Goal: Task Accomplishment & Management: Manage account settings

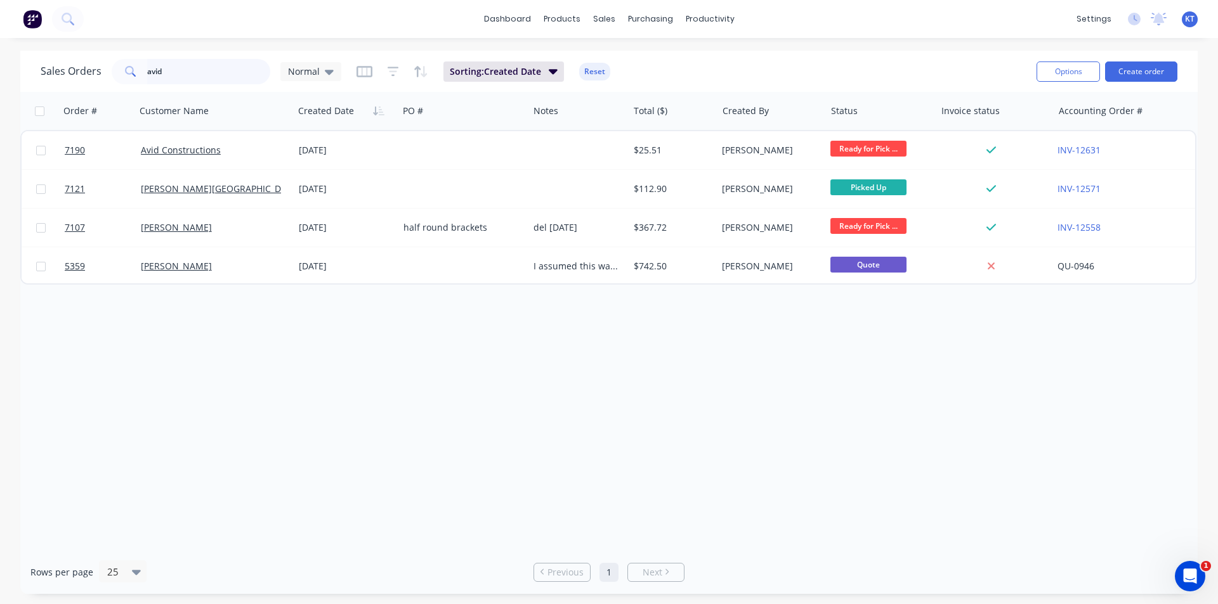
click at [214, 67] on input "avid" at bounding box center [209, 71] width 124 height 25
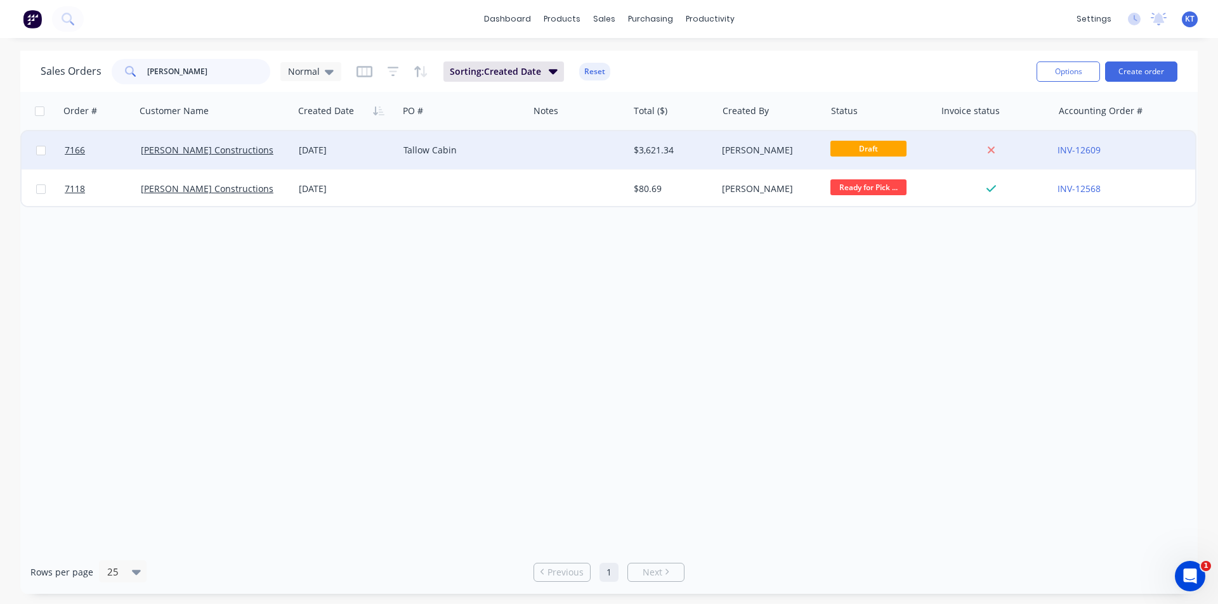
type input "[PERSON_NAME]"
click at [492, 160] on div "Tallow Cabin" at bounding box center [463, 150] width 130 height 38
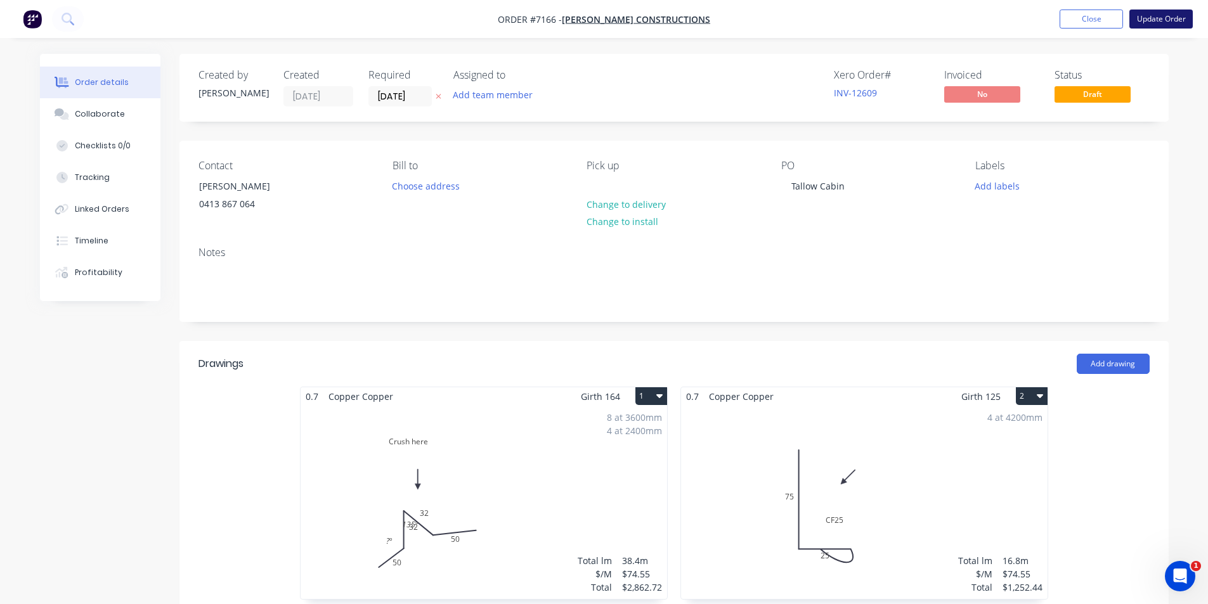
click at [1163, 18] on button "Update Order" at bounding box center [1161, 19] width 63 height 19
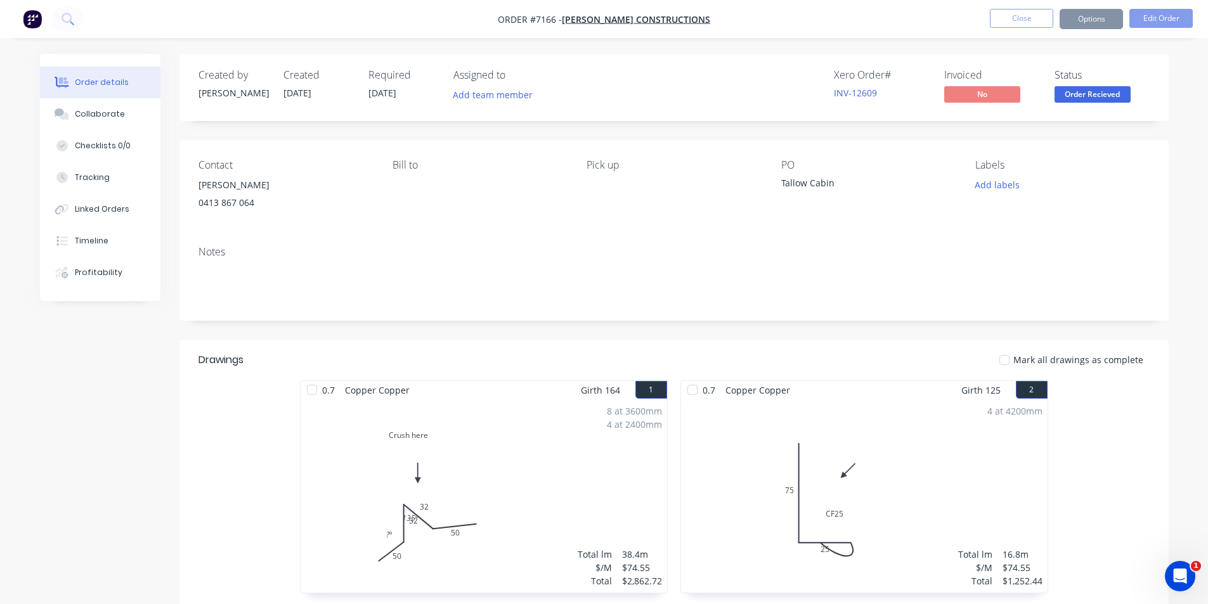
click at [1091, 100] on span "Order Recieved" at bounding box center [1093, 94] width 76 height 16
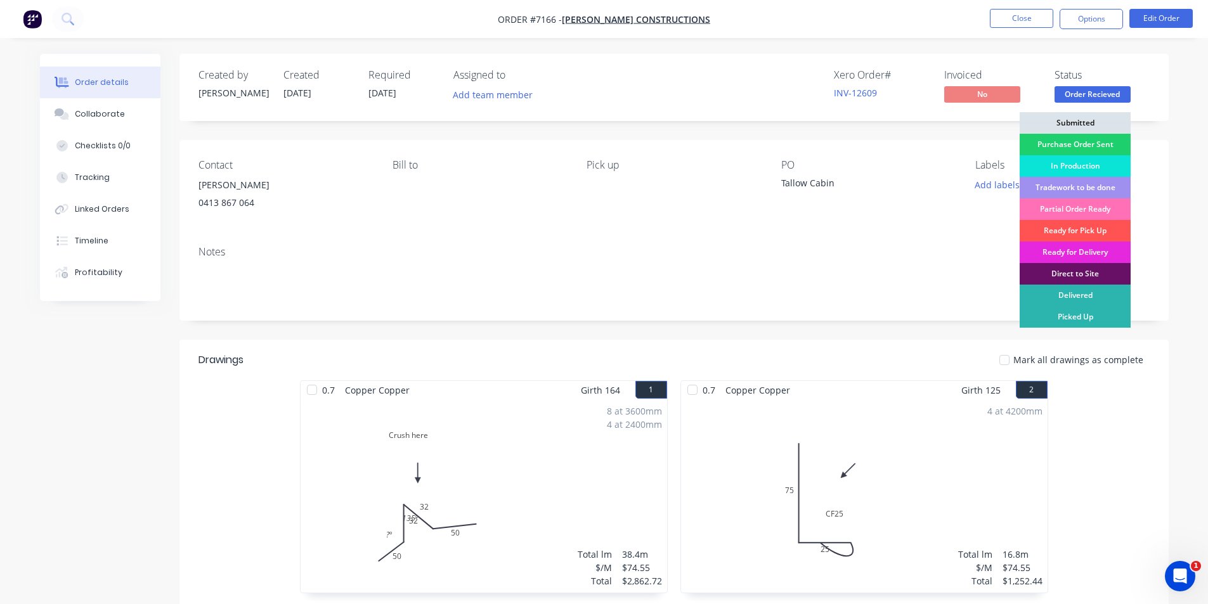
click at [1107, 167] on div "In Production" at bounding box center [1075, 166] width 111 height 22
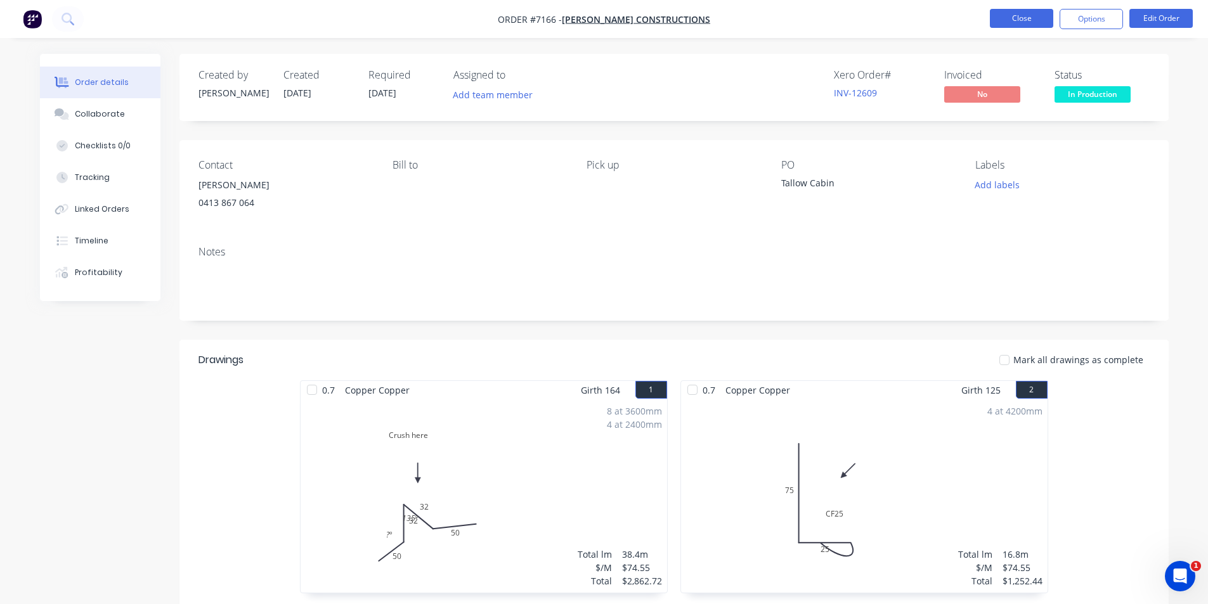
click at [1022, 23] on button "Close" at bounding box center [1021, 18] width 63 height 19
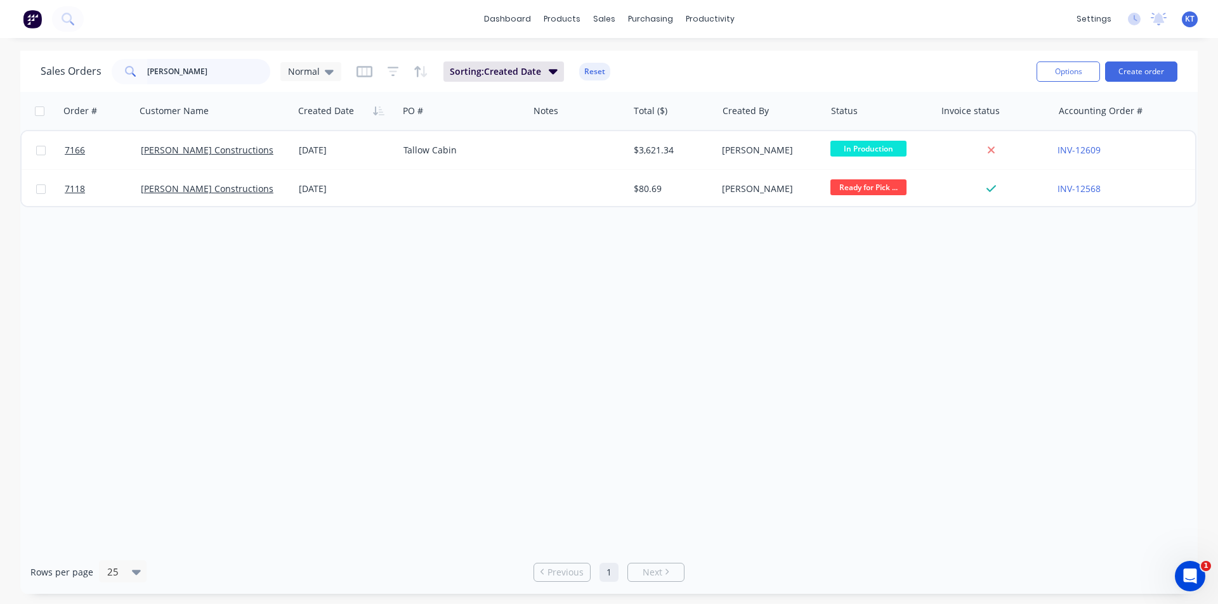
click at [209, 75] on input "[PERSON_NAME]" at bounding box center [209, 71] width 124 height 25
type input "f"
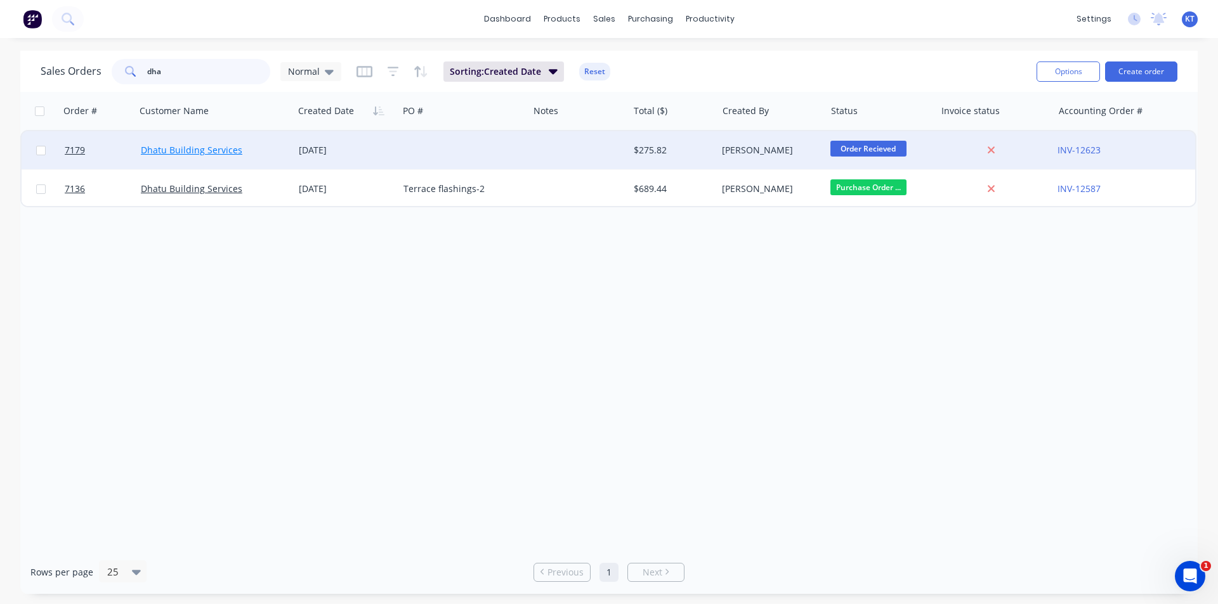
type input "dha"
click at [188, 150] on link "Dhatu Building Services" at bounding box center [191, 150] width 101 height 12
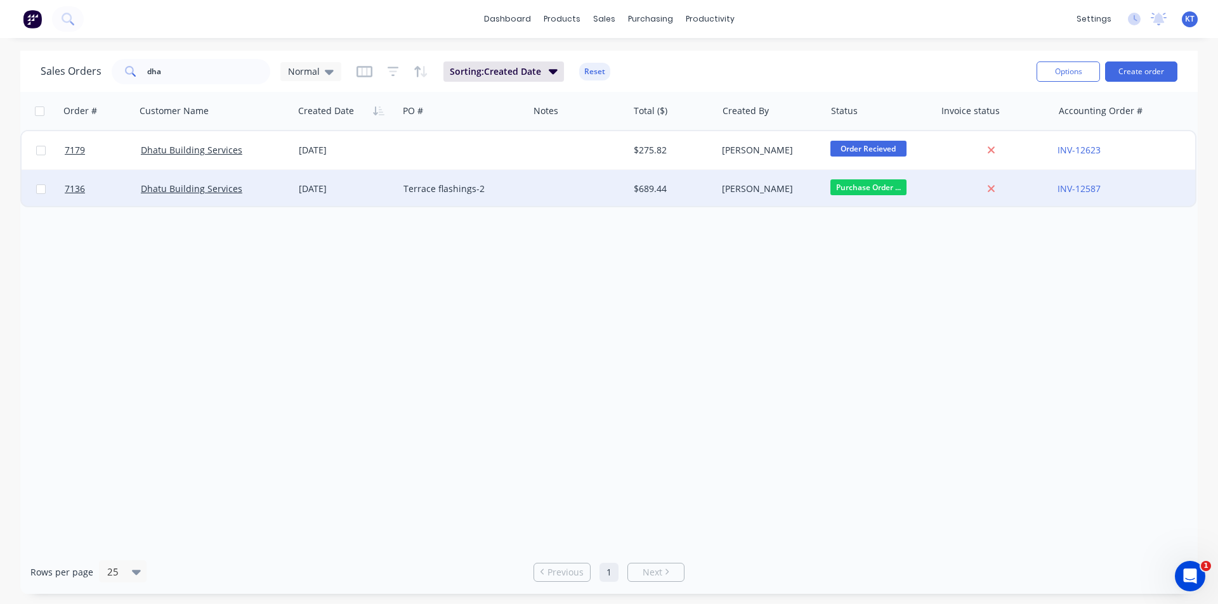
click at [721, 192] on div "[PERSON_NAME]" at bounding box center [771, 189] width 108 height 38
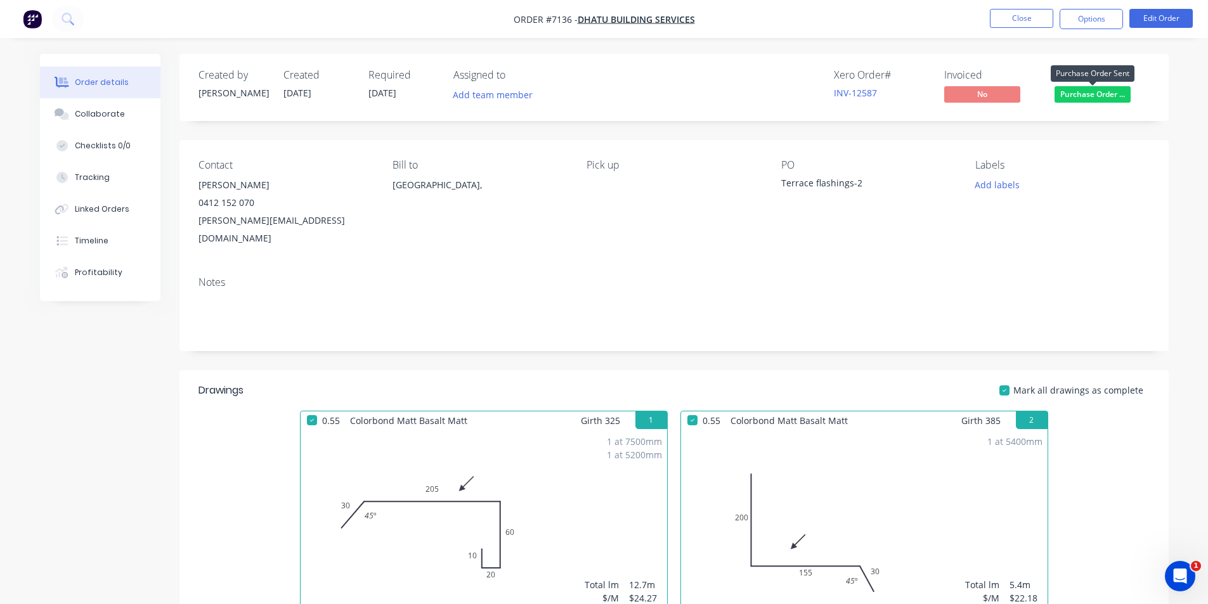
click at [1103, 96] on span "Purchase Order ..." at bounding box center [1093, 94] width 76 height 16
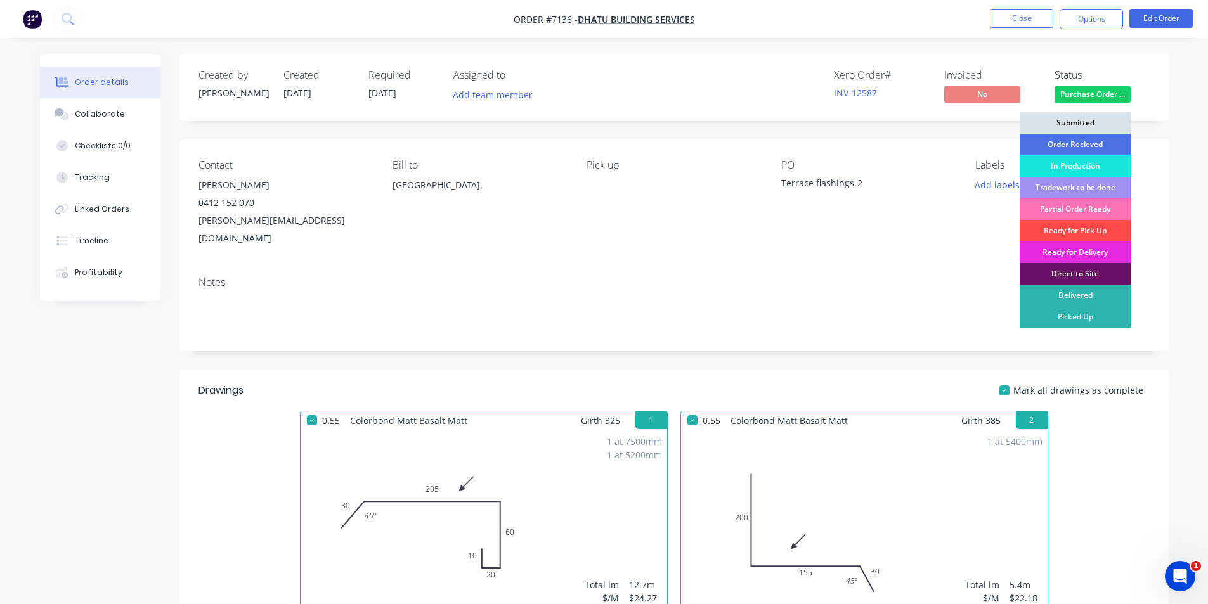
click at [1095, 228] on div "Ready for Pick Up" at bounding box center [1075, 231] width 111 height 22
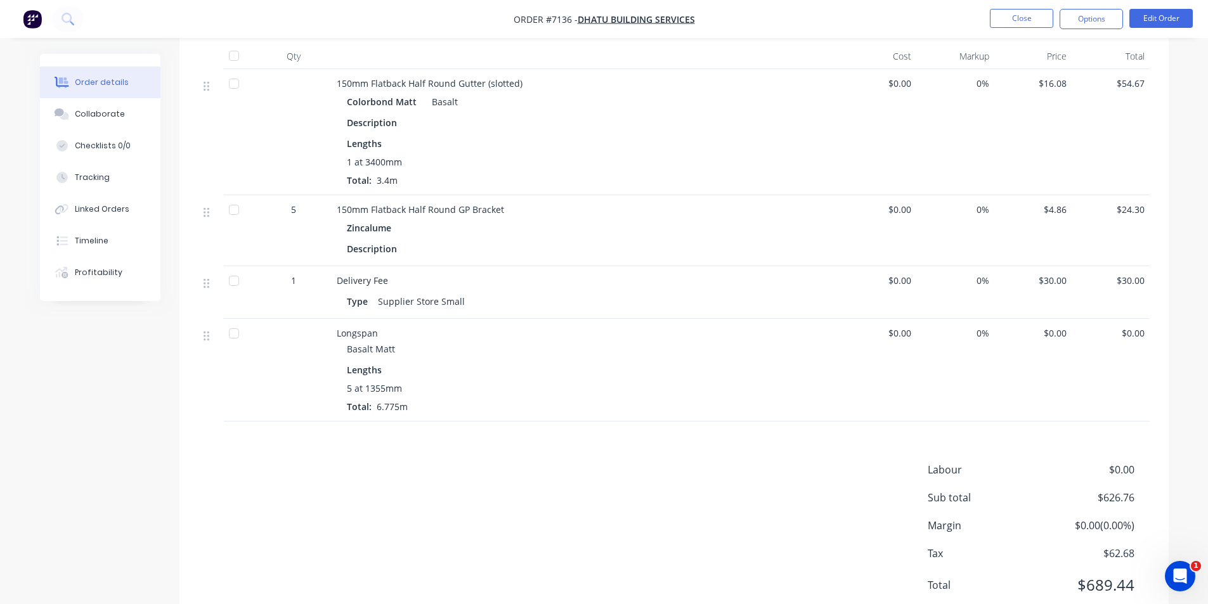
scroll to position [825, 0]
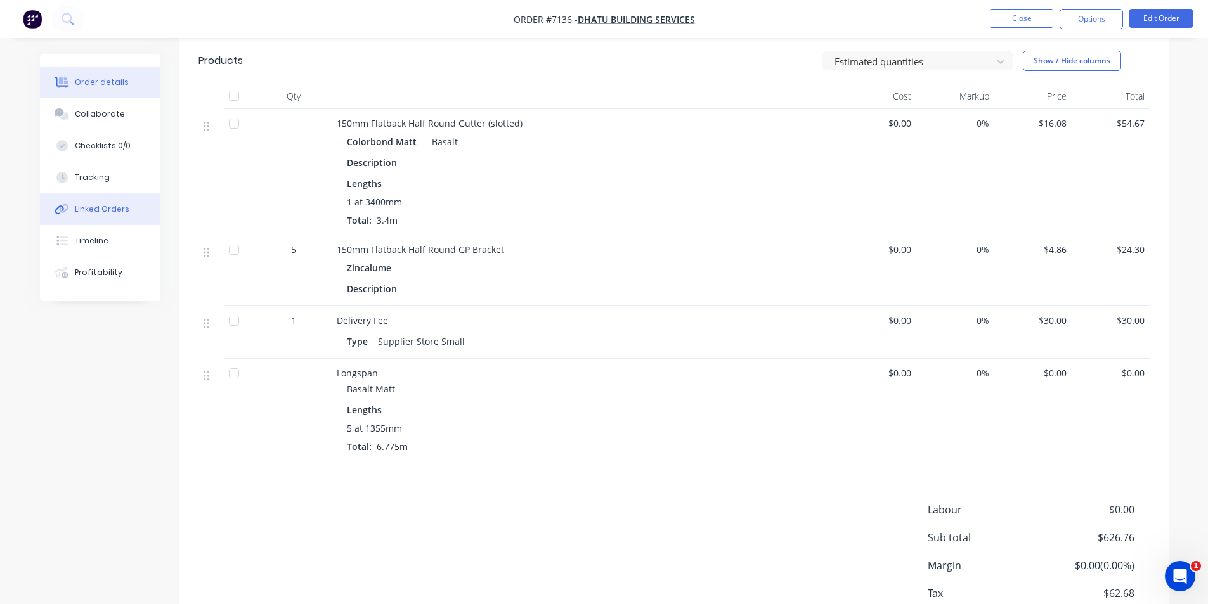
click at [98, 212] on div "Linked Orders" at bounding box center [102, 209] width 55 height 11
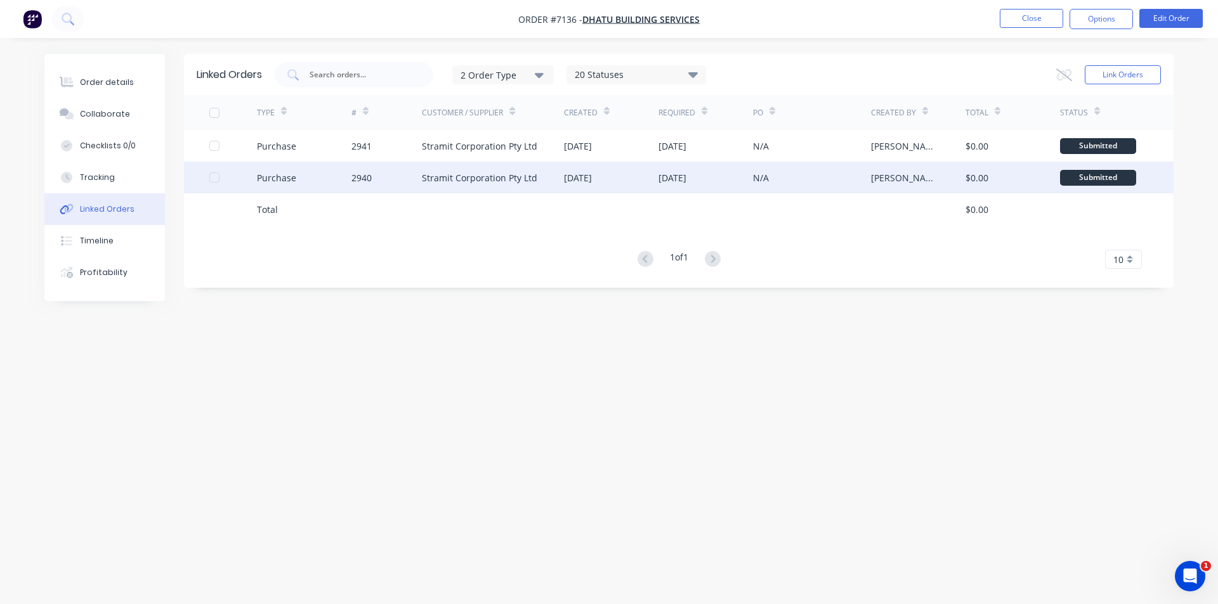
click at [544, 171] on div "Stramit Corporation Pty Ltd" at bounding box center [493, 178] width 142 height 32
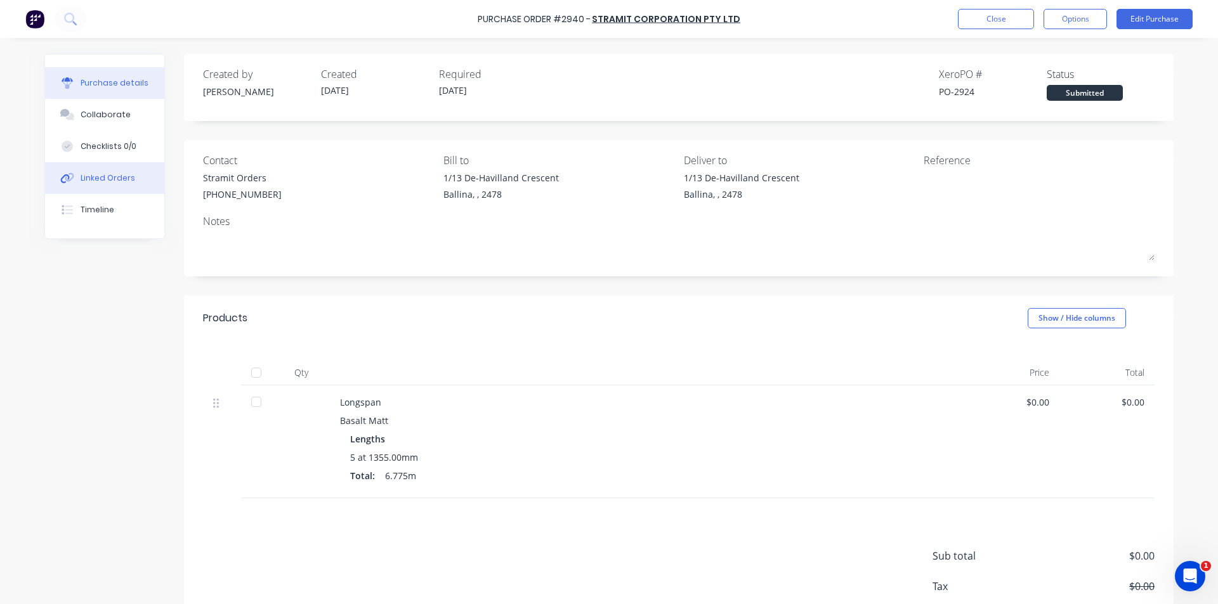
click at [113, 181] on div "Linked Orders" at bounding box center [108, 178] width 55 height 11
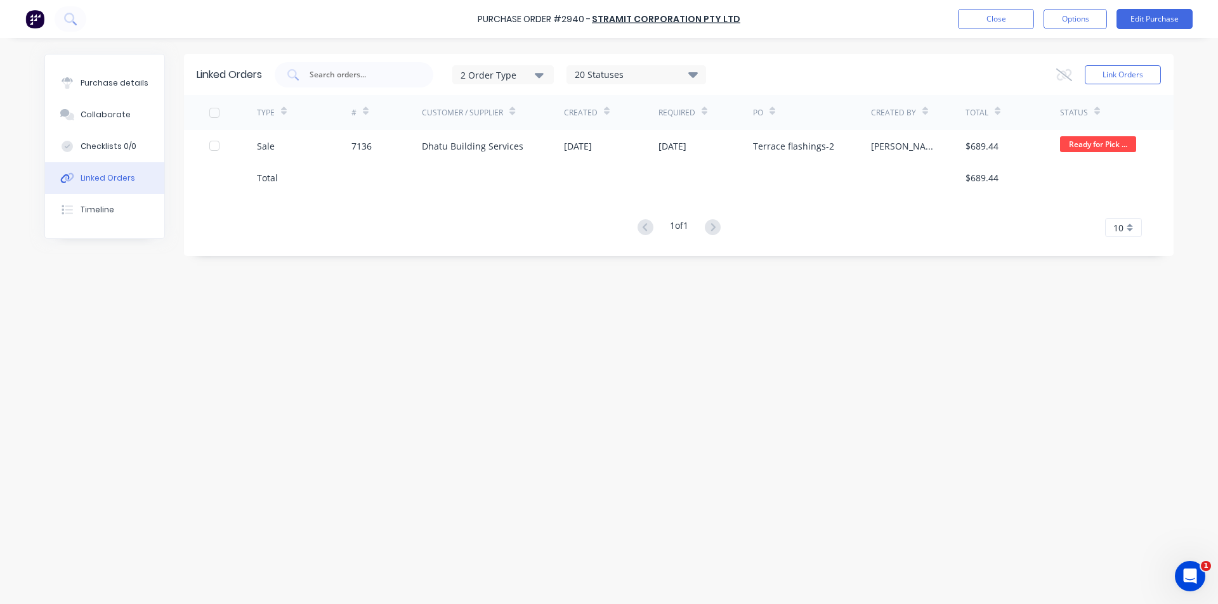
drag, startPoint x: 110, startPoint y: 100, endPoint x: 365, endPoint y: 223, distance: 282.5
click at [110, 101] on button "Collaborate" at bounding box center [104, 115] width 119 height 32
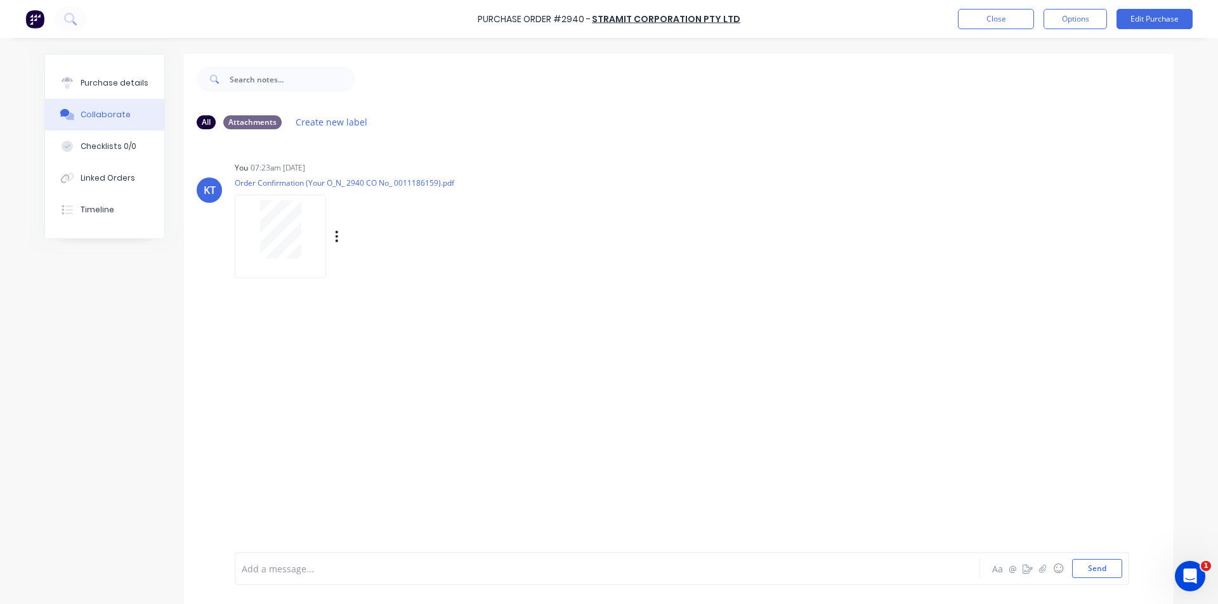
click at [304, 227] on div at bounding box center [280, 229] width 80 height 58
click at [96, 188] on button "Linked Orders" at bounding box center [104, 178] width 119 height 32
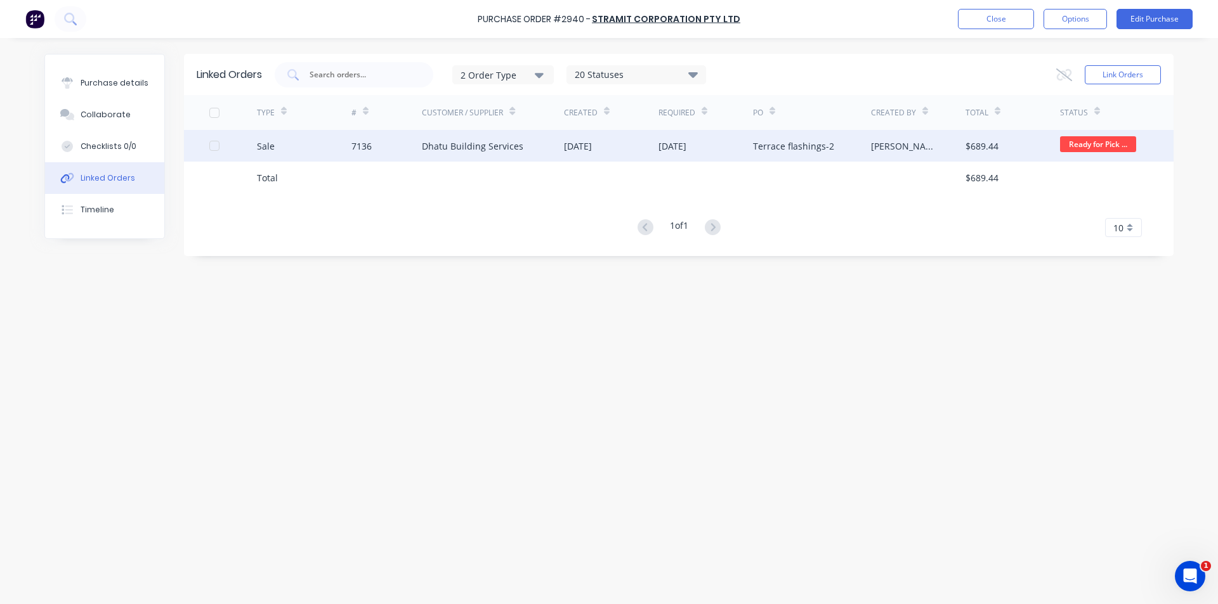
click at [487, 147] on div "Dhatu Building Services" at bounding box center [472, 146] width 101 height 13
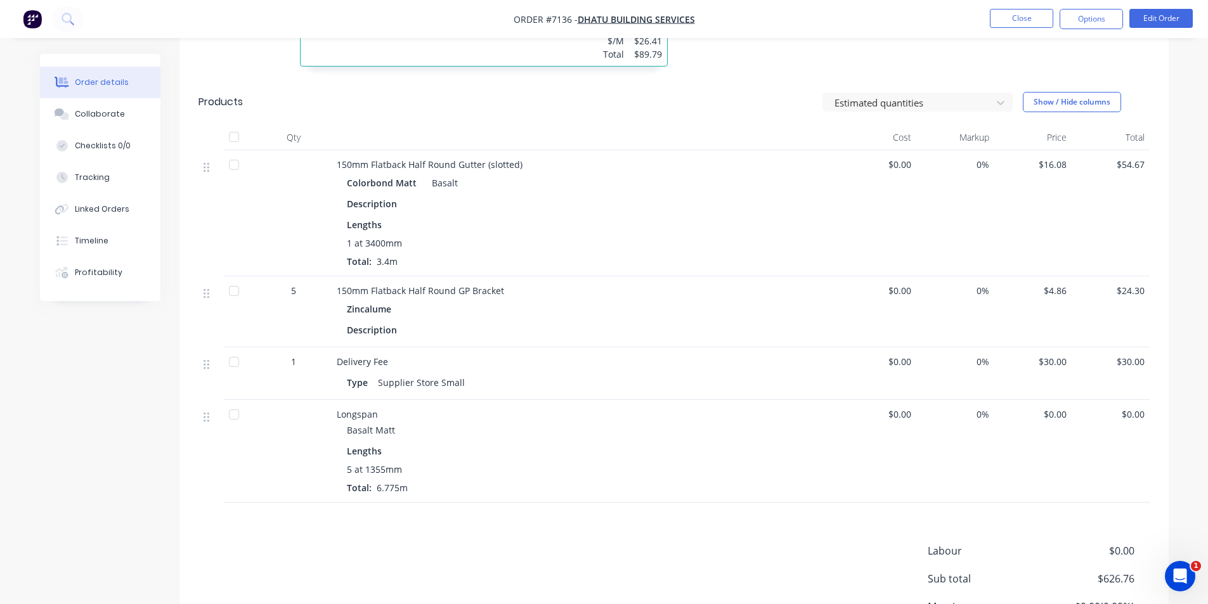
scroll to position [761, 0]
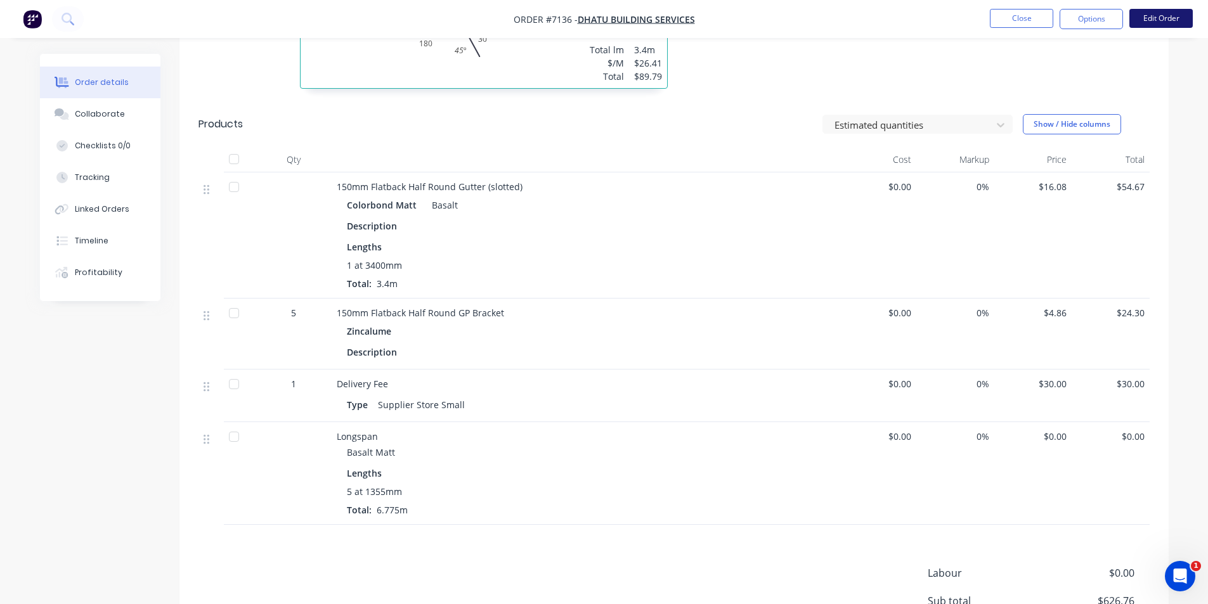
click at [1154, 18] on button "Edit Order" at bounding box center [1161, 18] width 63 height 19
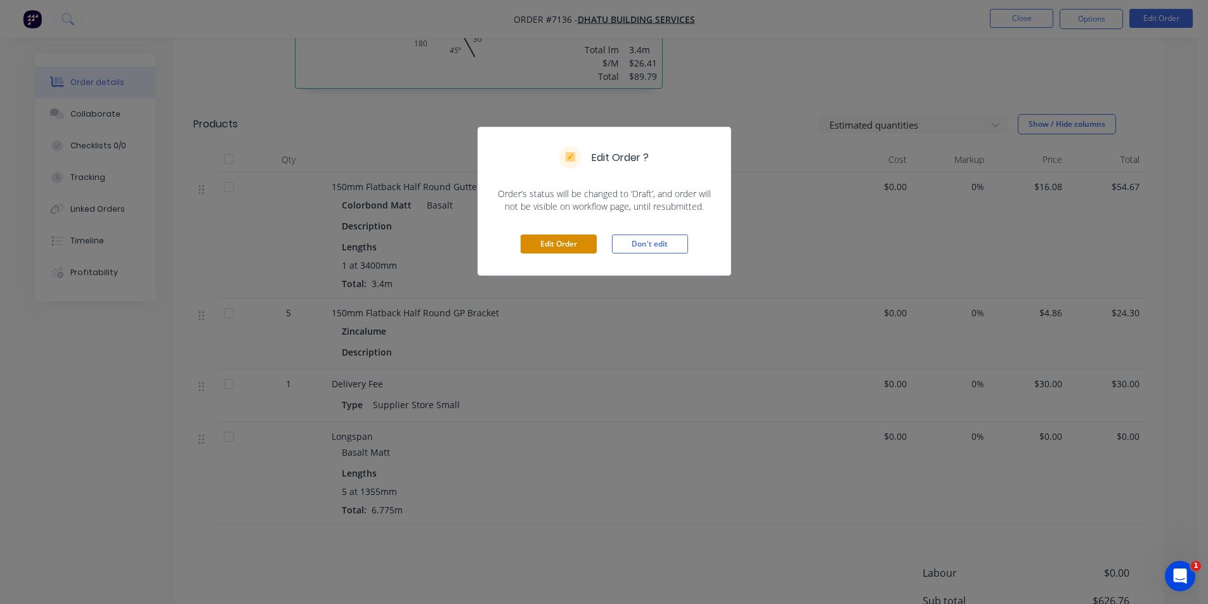
click at [566, 238] on button "Edit Order" at bounding box center [559, 244] width 76 height 19
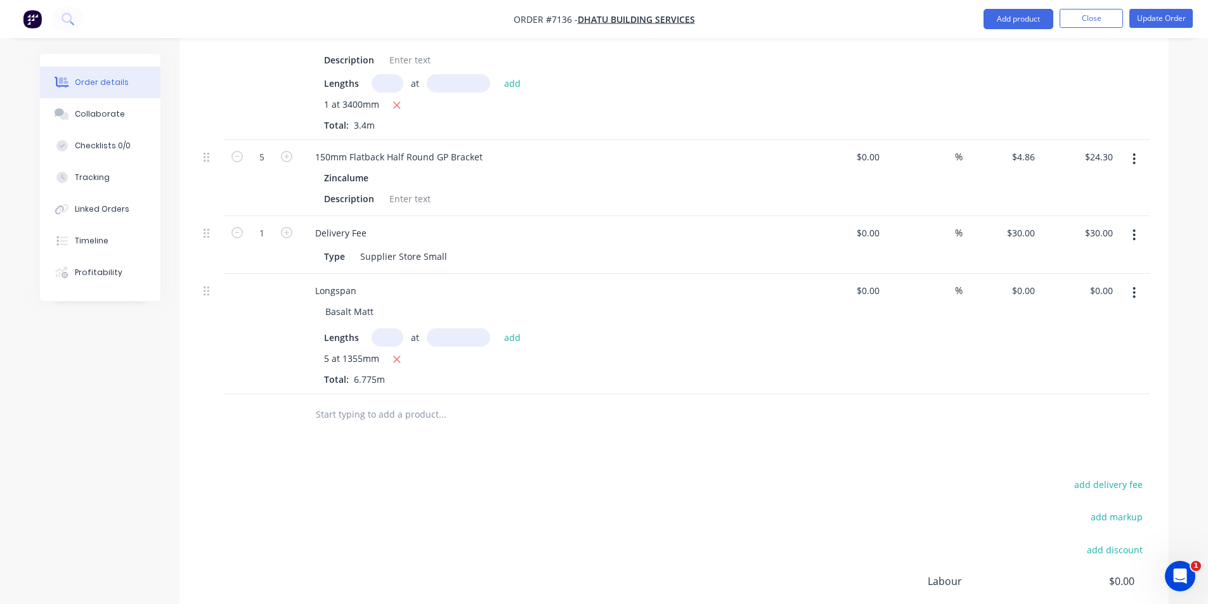
scroll to position [950, 0]
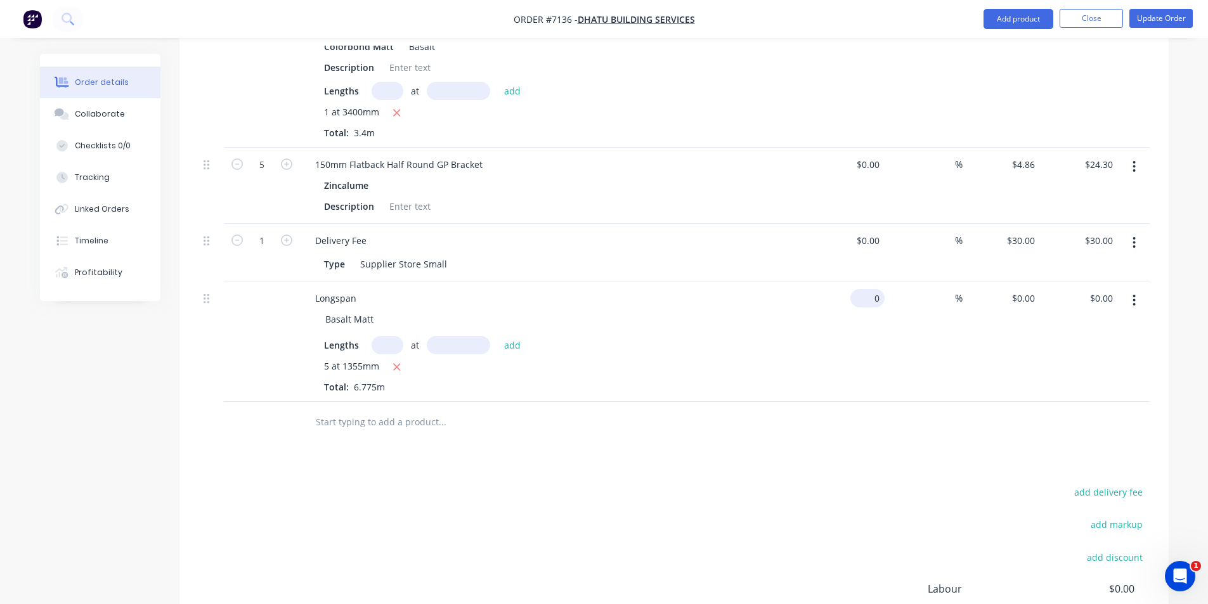
click at [866, 289] on div "0 $0.00" at bounding box center [868, 298] width 34 height 18
type input "$20.63"
type input "$139.77"
click at [1026, 402] on div at bounding box center [674, 422] width 951 height 41
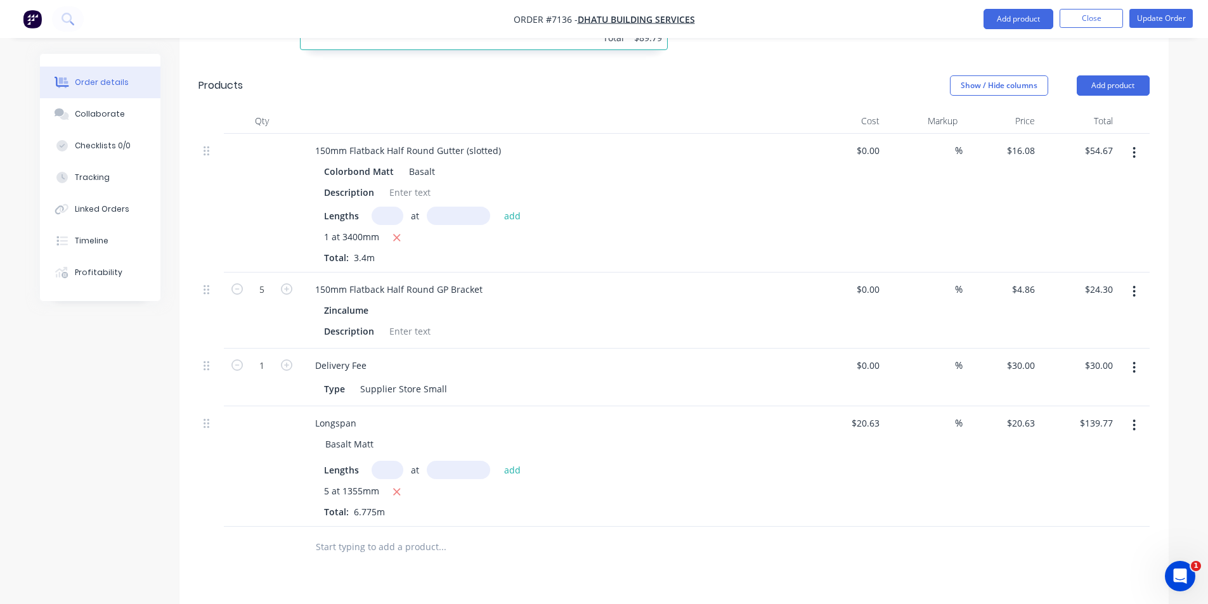
scroll to position [823, 0]
click at [119, 205] on div "Linked Orders" at bounding box center [102, 209] width 55 height 11
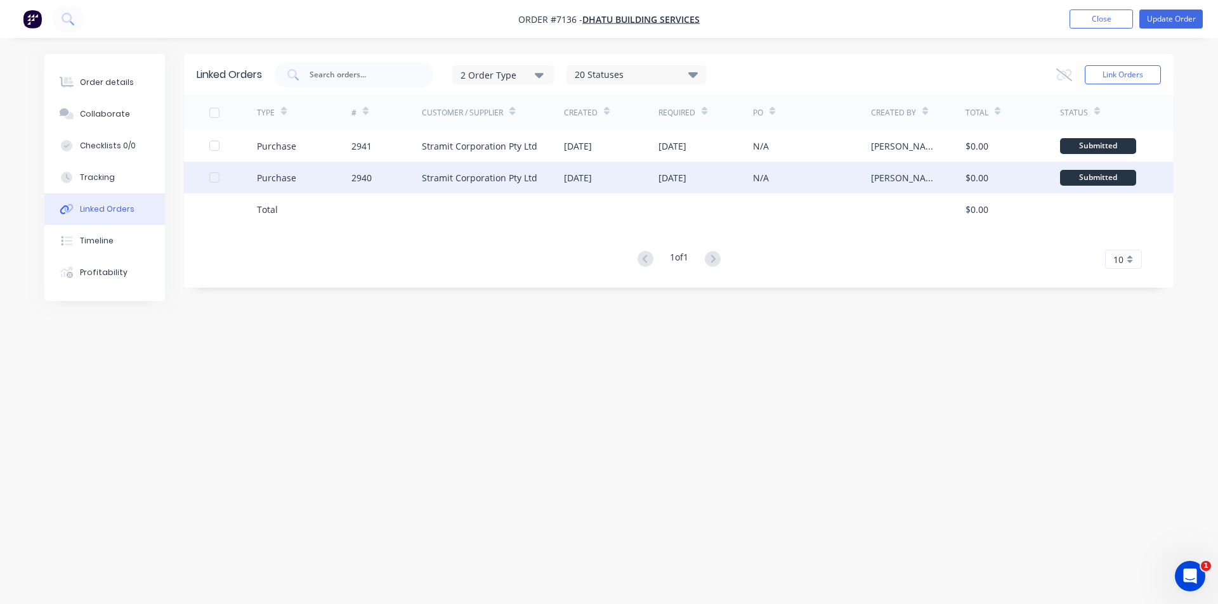
click at [290, 181] on div "Purchase" at bounding box center [276, 177] width 39 height 13
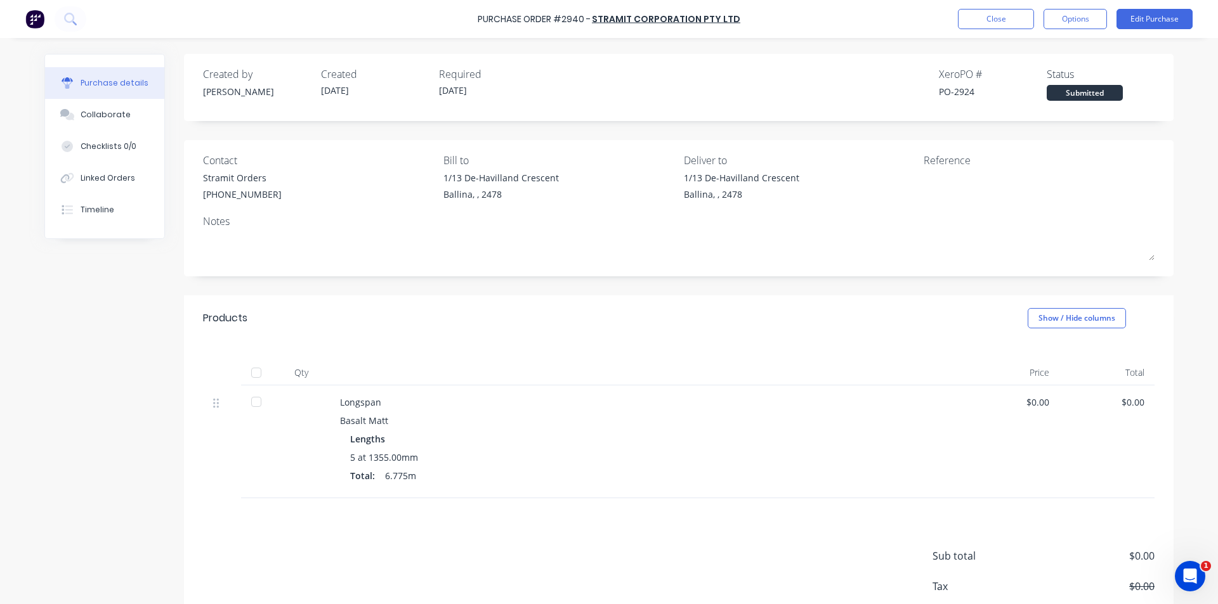
click at [256, 376] on div at bounding box center [256, 372] width 25 height 25
drag, startPoint x: 139, startPoint y: 187, endPoint x: 171, endPoint y: 193, distance: 33.0
click at [138, 187] on button "Linked Orders" at bounding box center [104, 178] width 119 height 32
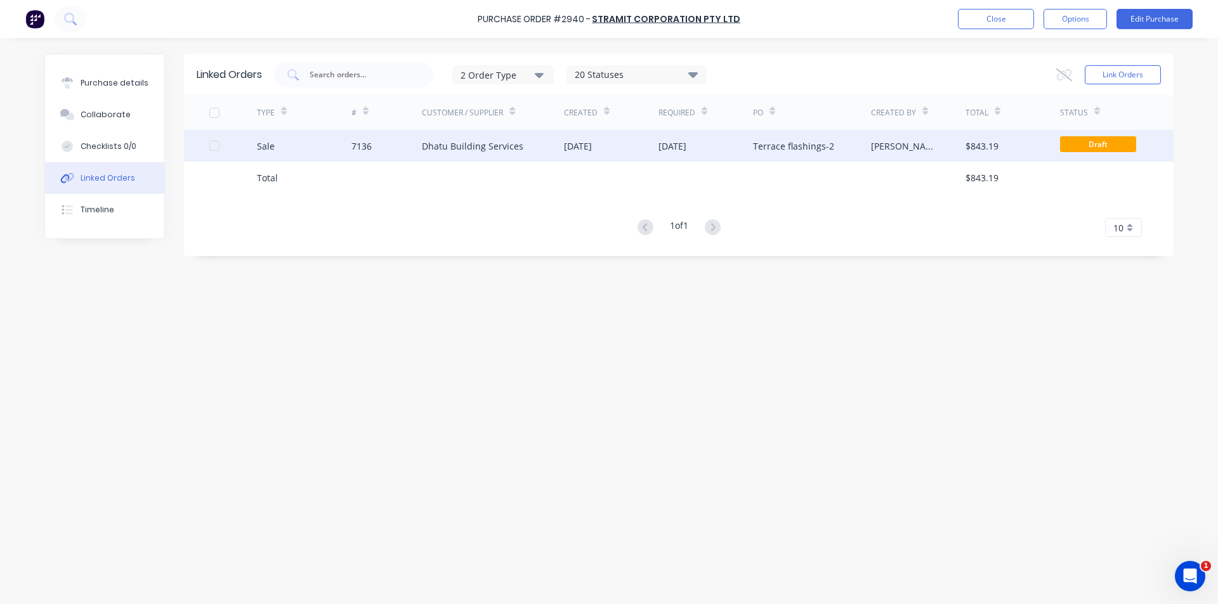
click at [484, 141] on div "Dhatu Building Services" at bounding box center [472, 146] width 101 height 13
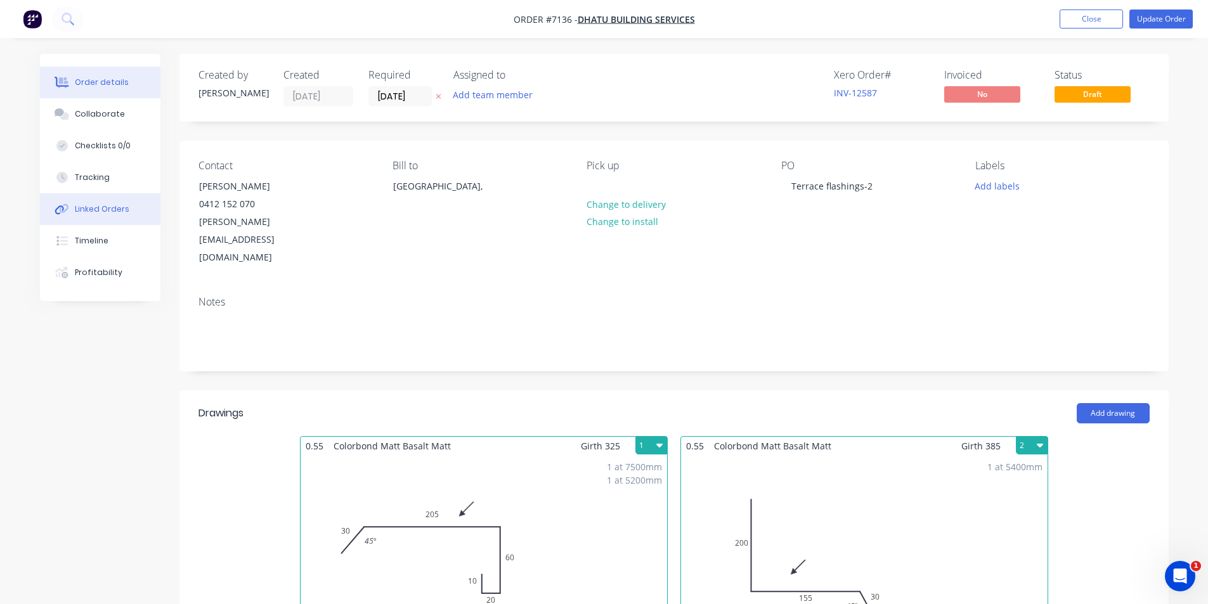
click at [121, 209] on div "Linked Orders" at bounding box center [102, 209] width 55 height 11
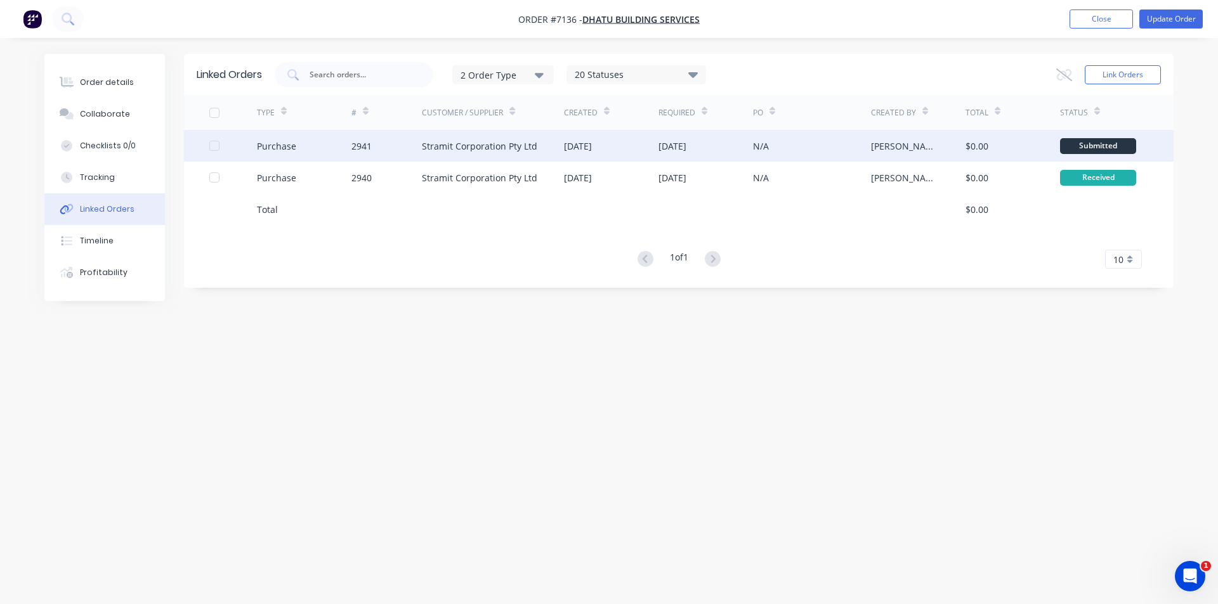
click at [507, 146] on div "Stramit Corporation Pty Ltd" at bounding box center [479, 146] width 115 height 13
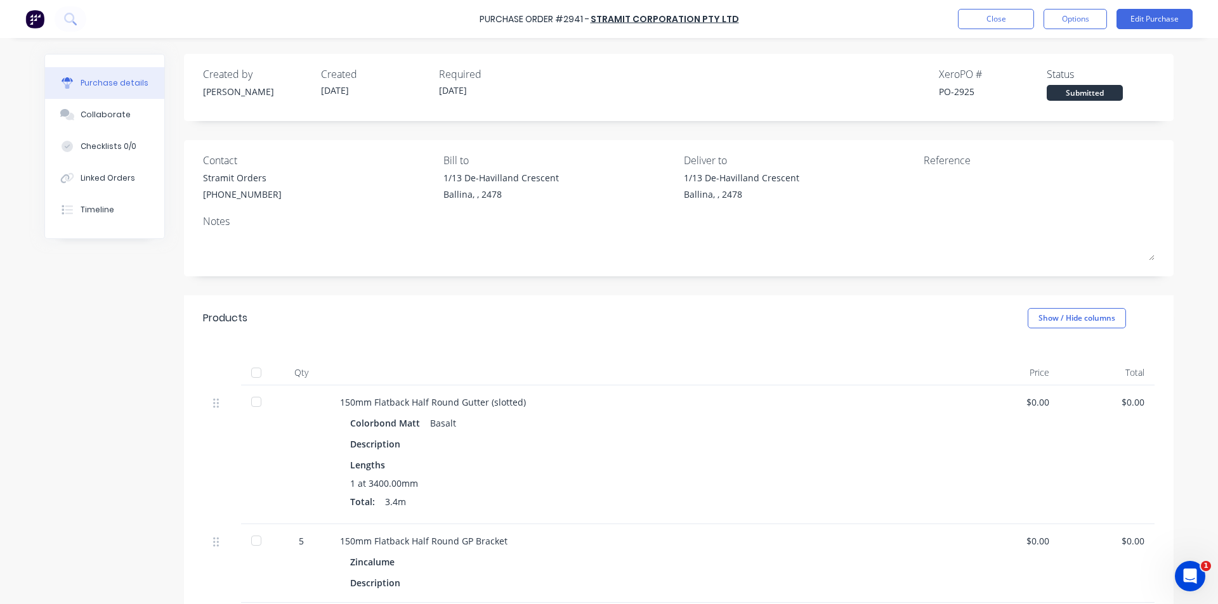
click at [254, 374] on div at bounding box center [256, 372] width 25 height 25
click at [113, 182] on div "Linked Orders" at bounding box center [108, 178] width 55 height 11
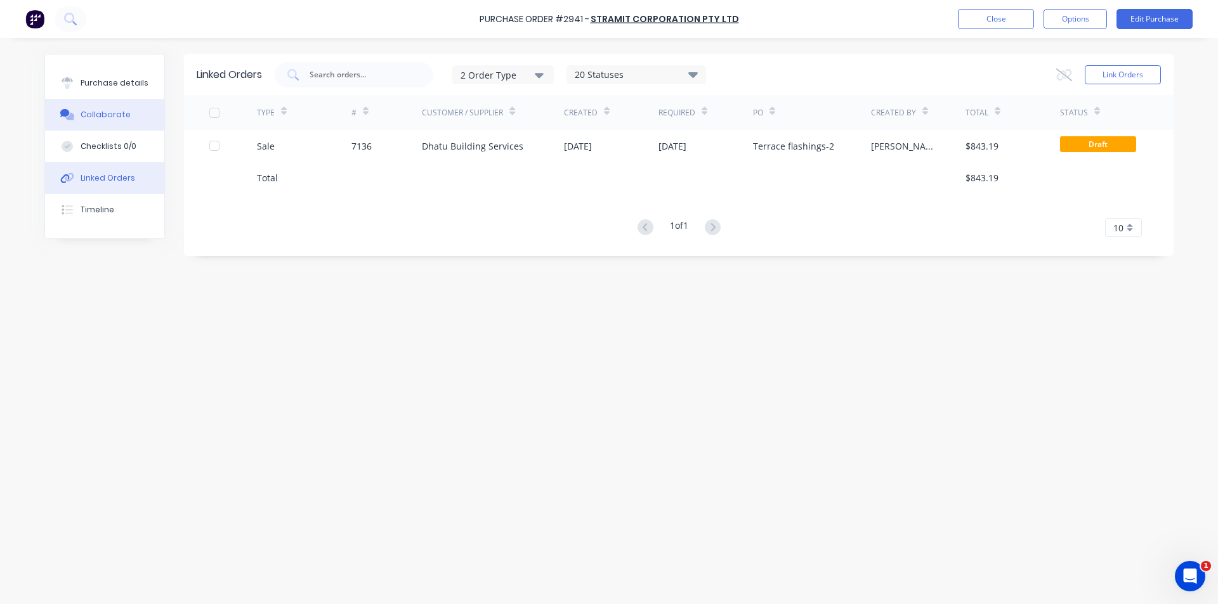
click at [116, 112] on div "Collaborate" at bounding box center [106, 114] width 50 height 11
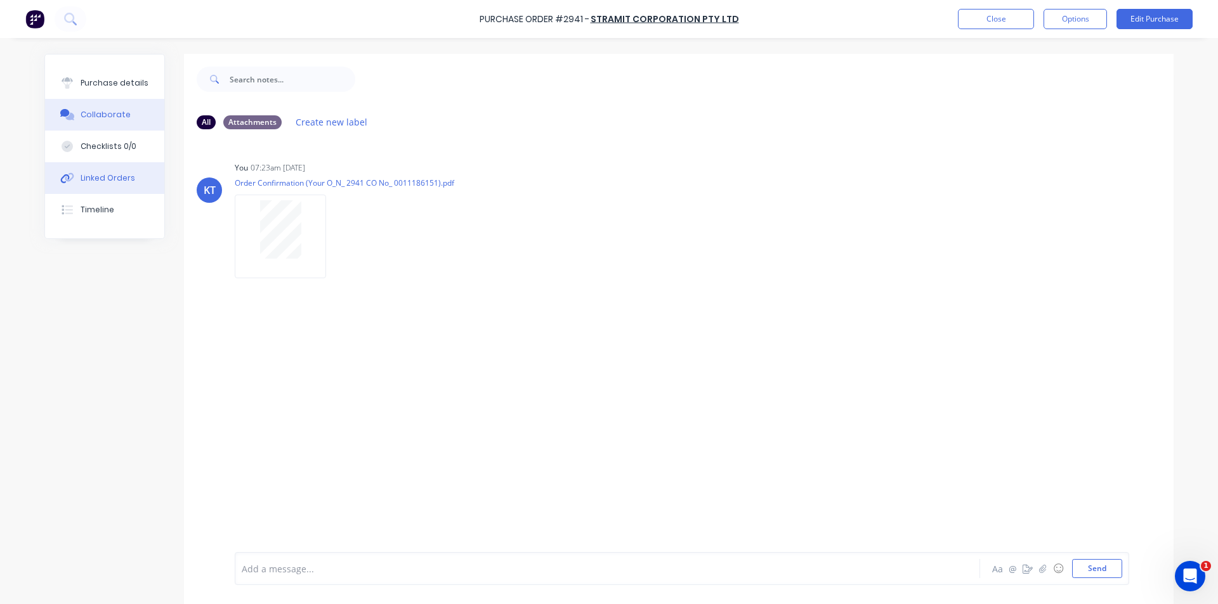
click at [91, 183] on div "Linked Orders" at bounding box center [108, 178] width 55 height 11
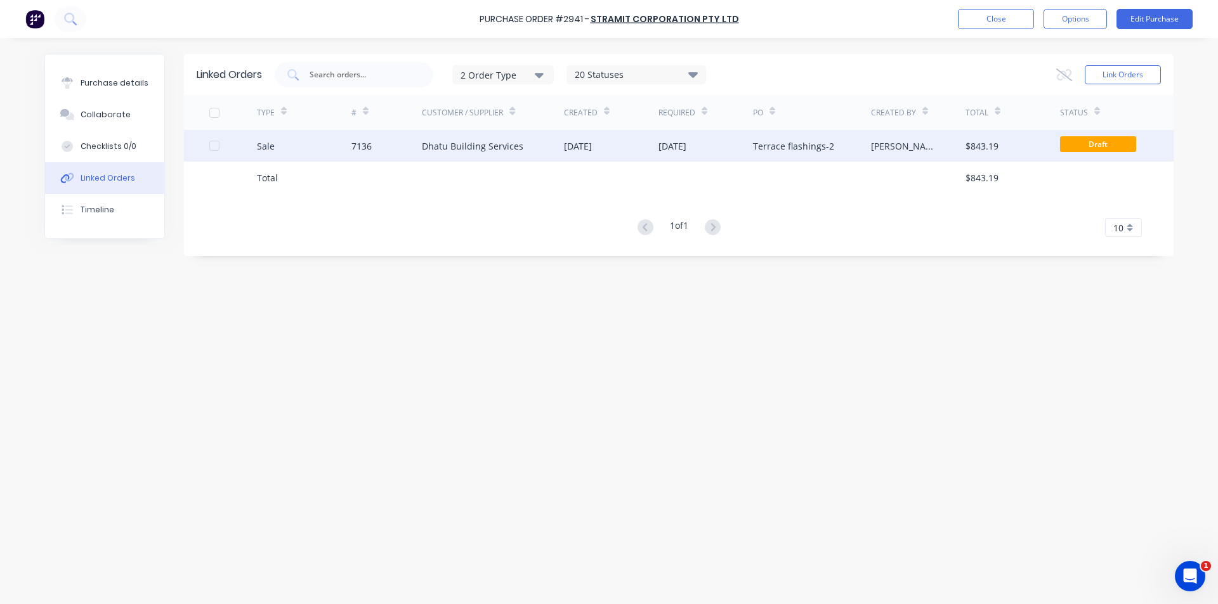
click at [451, 150] on div "Dhatu Building Services" at bounding box center [472, 146] width 101 height 13
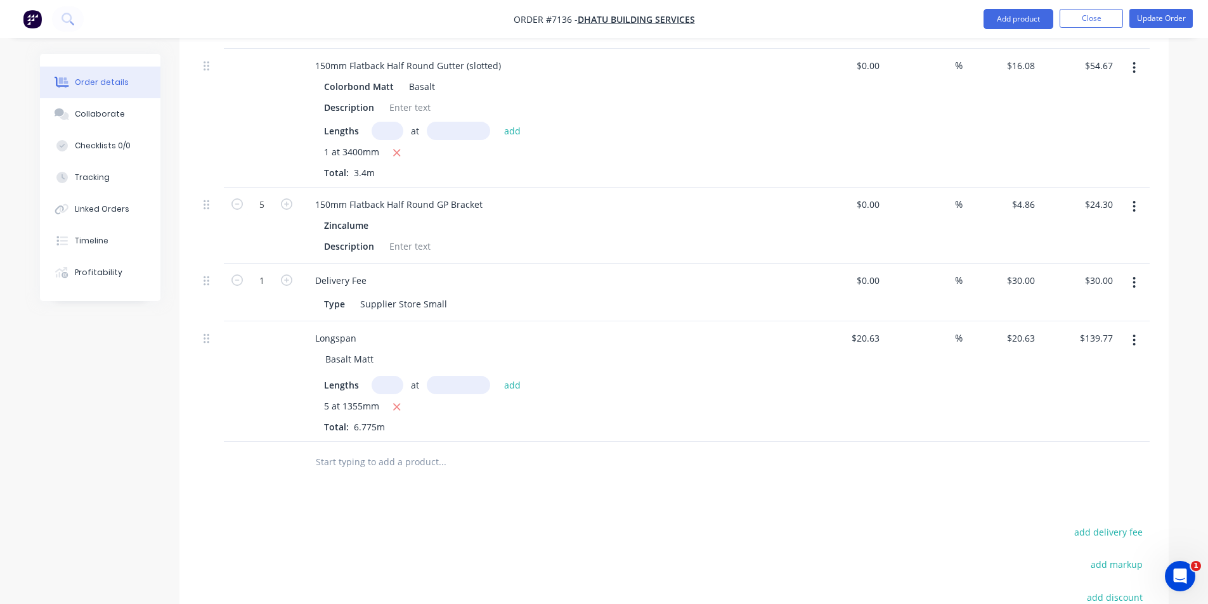
scroll to position [888, 0]
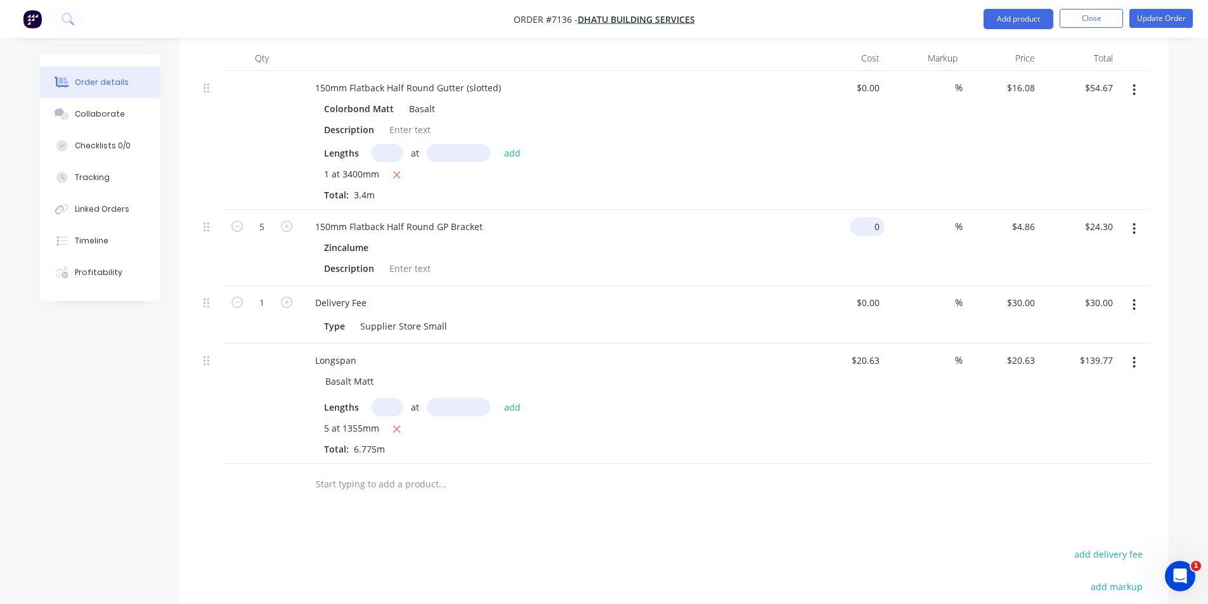
click at [875, 218] on input "0" at bounding box center [870, 227] width 29 height 18
type input "$5.34"
type input "$26.70"
click at [1017, 421] on div "$20.63 $20.63" at bounding box center [1002, 404] width 78 height 121
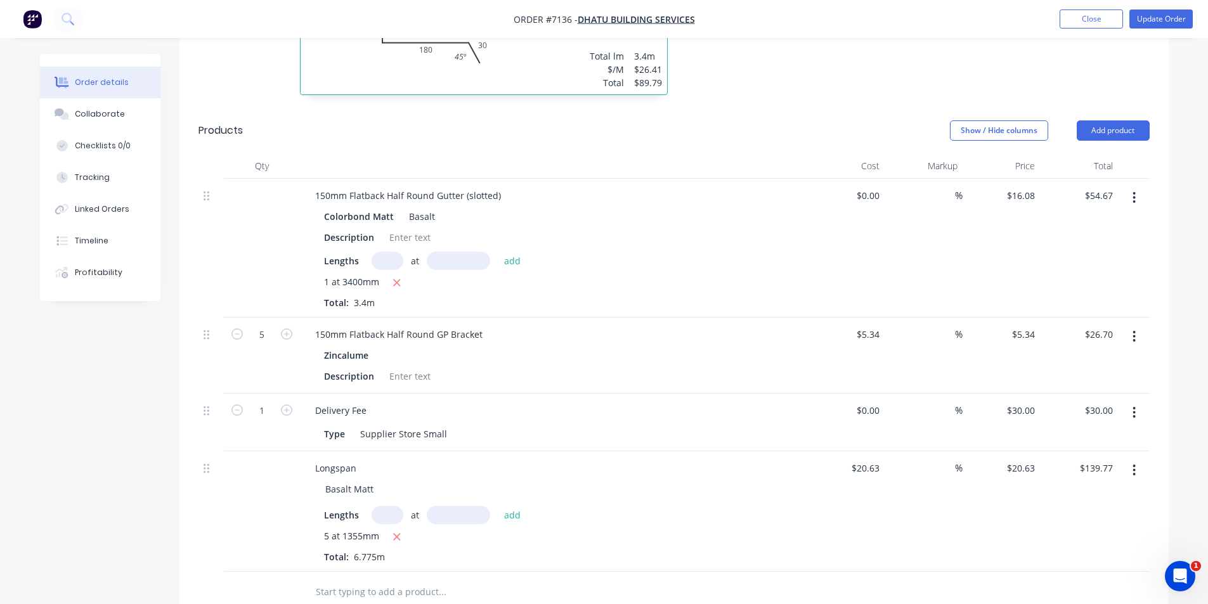
scroll to position [761, 0]
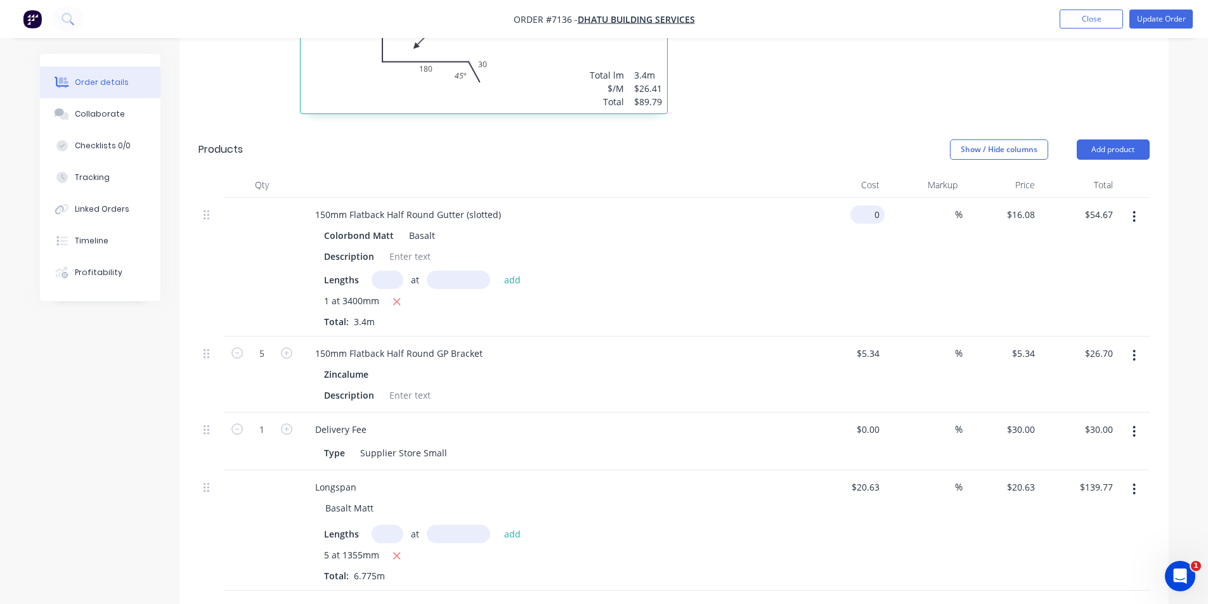
click at [884, 206] on input "0" at bounding box center [870, 215] width 29 height 18
type input "$11.10"
type input "$37.74"
click at [1035, 272] on div "$11.10 $16.08" at bounding box center [1002, 267] width 78 height 139
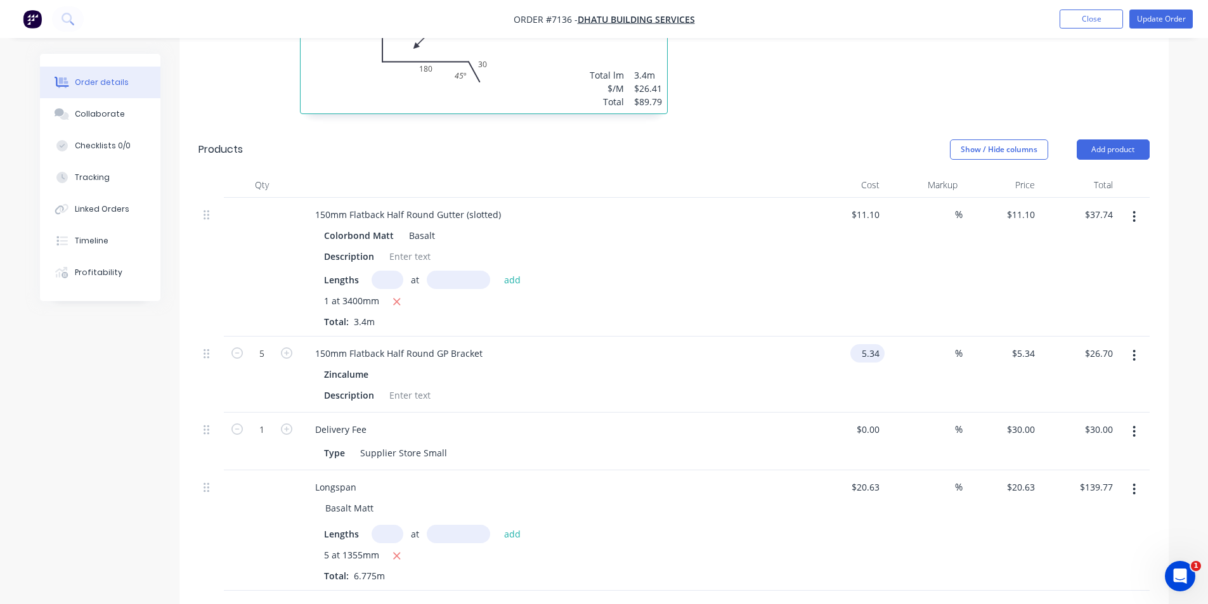
click at [874, 344] on input "5.34" at bounding box center [870, 353] width 29 height 18
type input "$5.93"
type input "$29.65"
click at [1021, 529] on div "$20.63 $20.63" at bounding box center [1002, 531] width 78 height 121
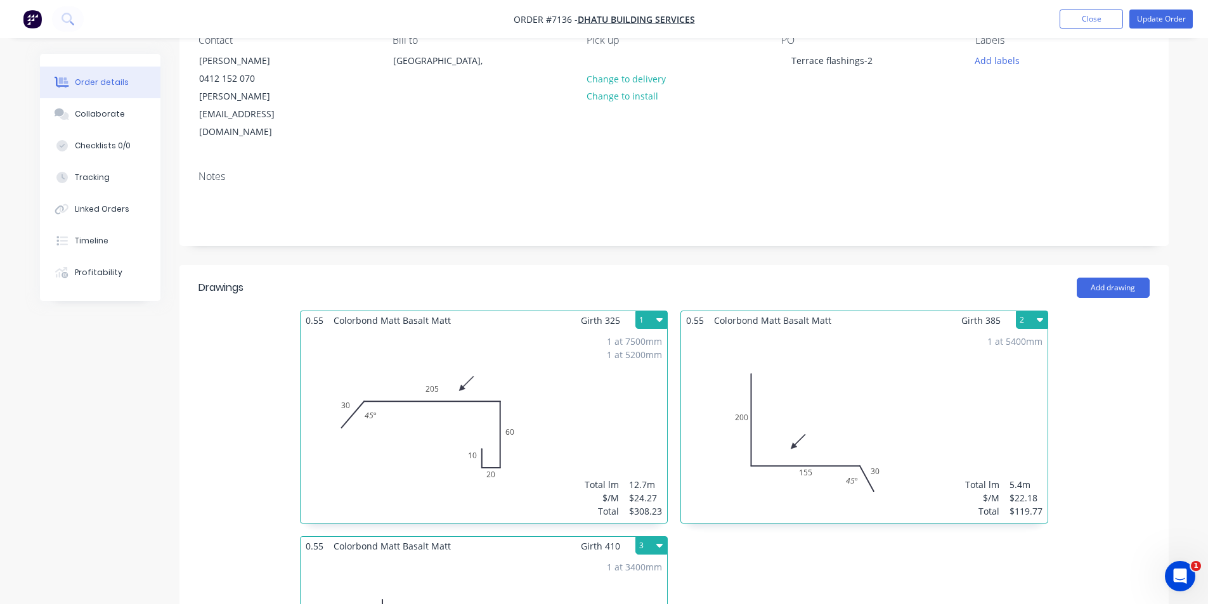
scroll to position [0, 0]
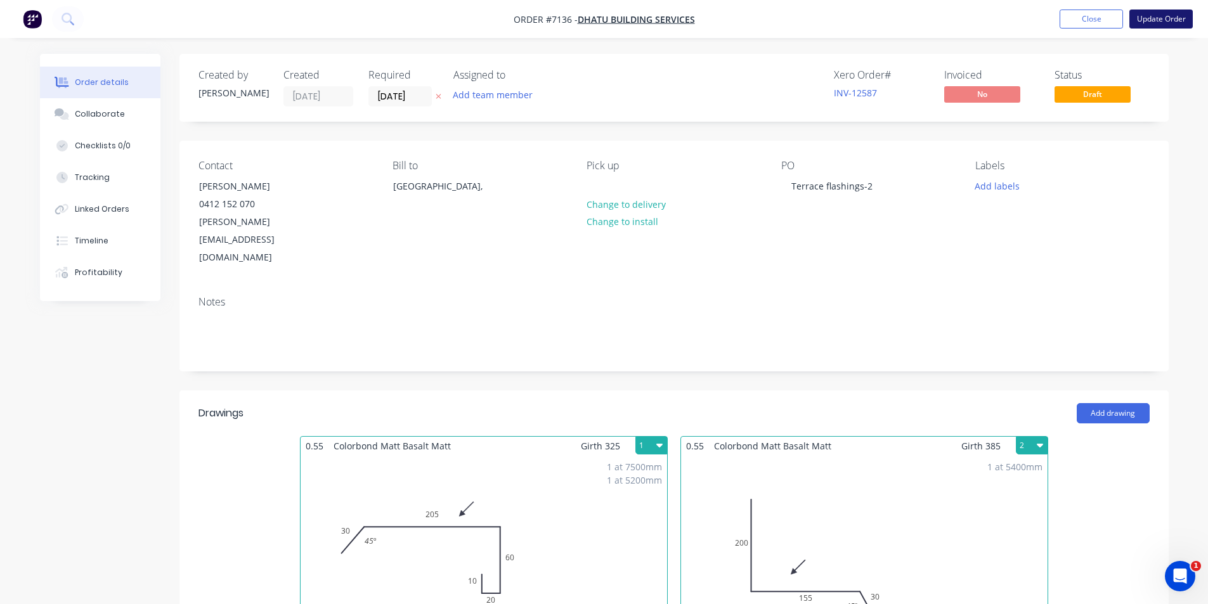
click at [1160, 27] on button "Update Order" at bounding box center [1161, 19] width 63 height 19
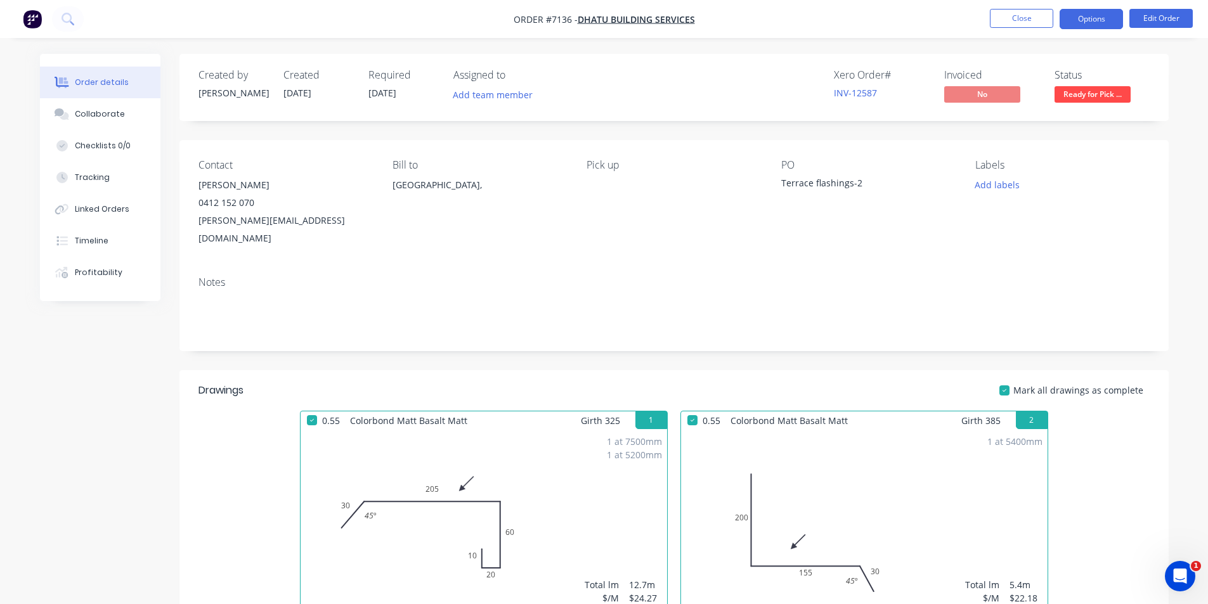
click at [1094, 23] on button "Options" at bounding box center [1091, 19] width 63 height 20
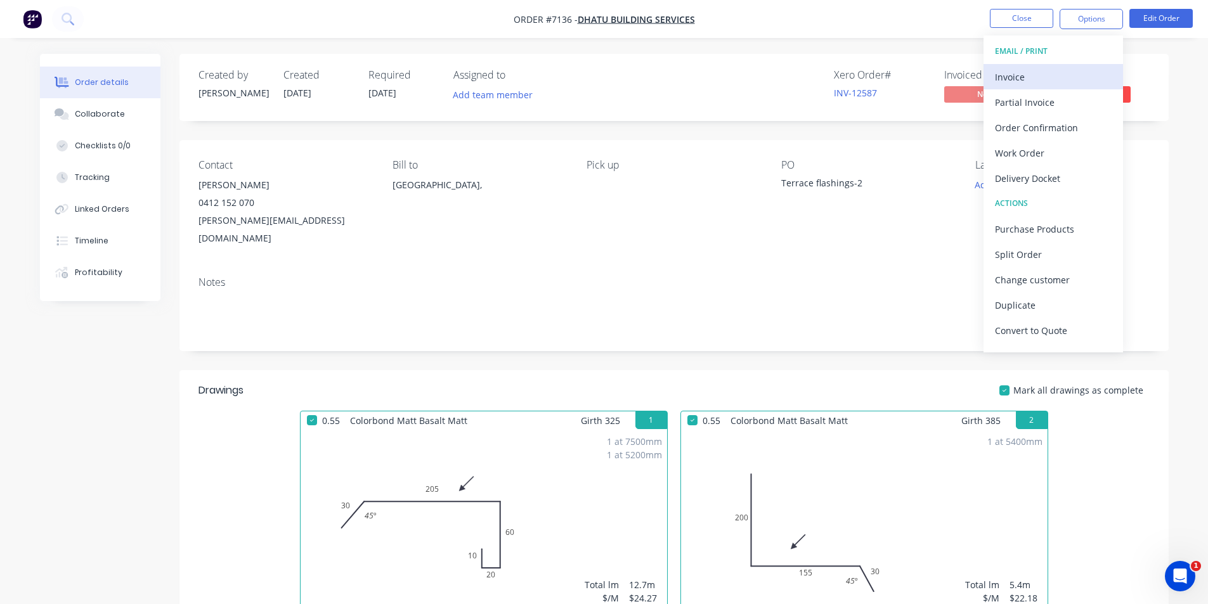
click at [1028, 86] on div "Invoice" at bounding box center [1053, 77] width 117 height 18
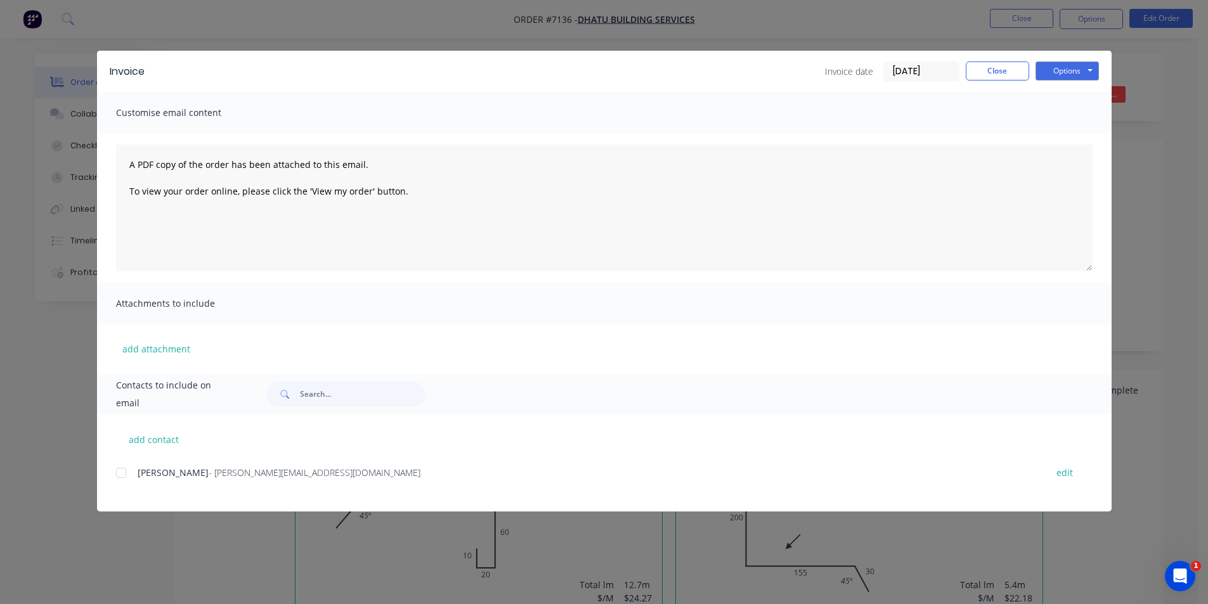
click at [118, 470] on div at bounding box center [120, 472] width 25 height 25
click at [1093, 69] on button "Options" at bounding box center [1067, 71] width 63 height 19
click at [1085, 140] on button "Email" at bounding box center [1076, 135] width 81 height 21
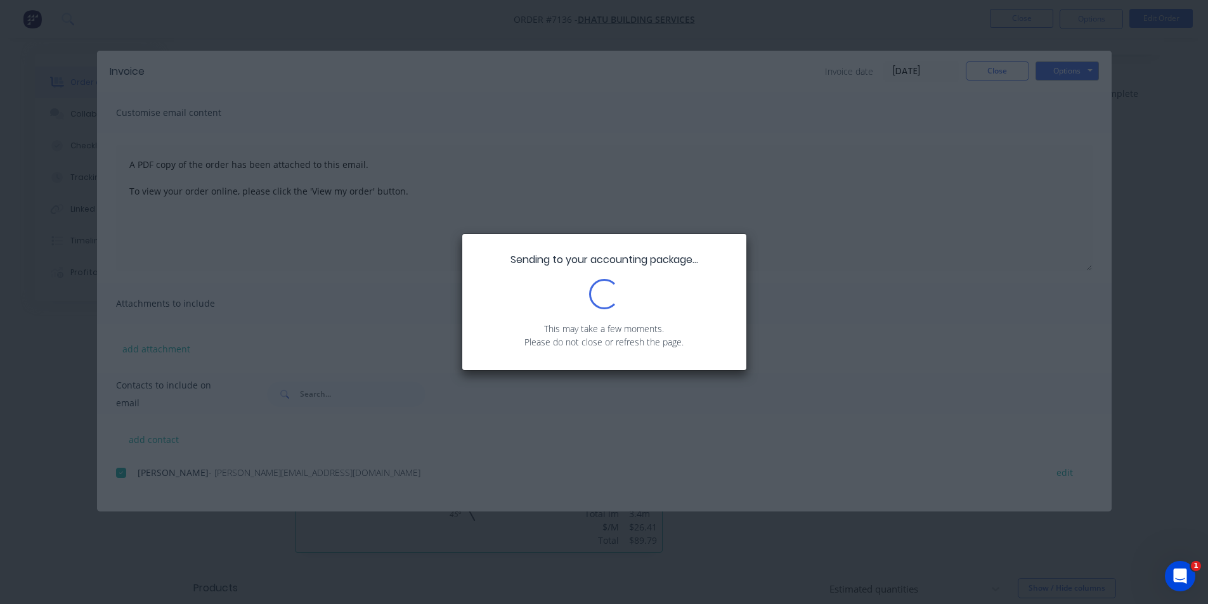
scroll to position [256, 0]
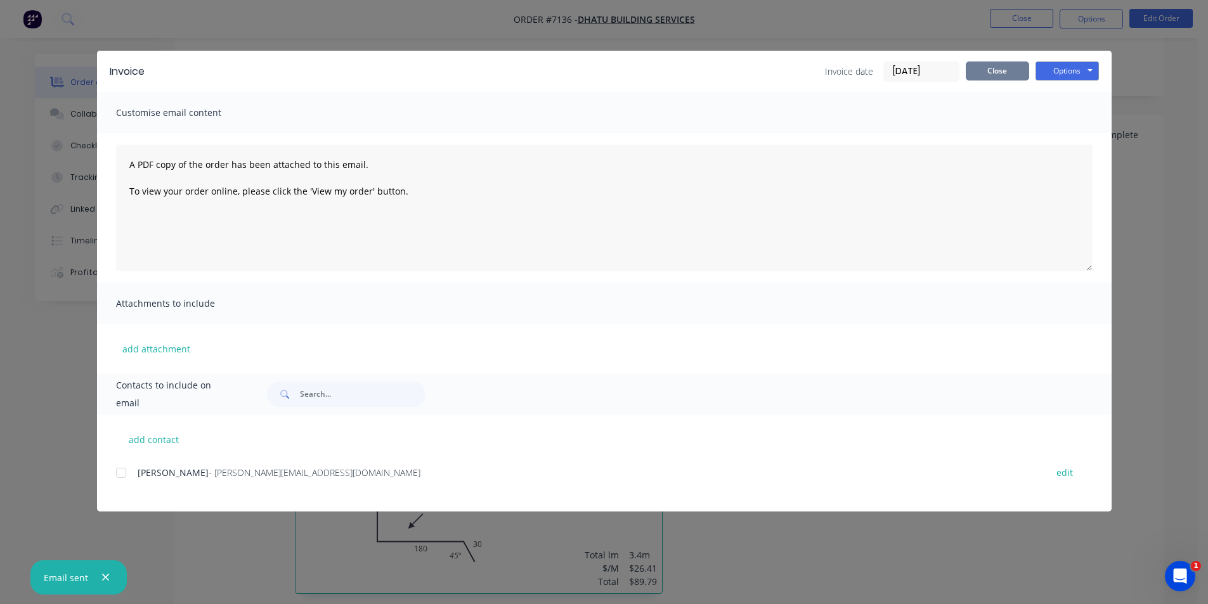
click at [1021, 75] on button "Close" at bounding box center [997, 71] width 63 height 19
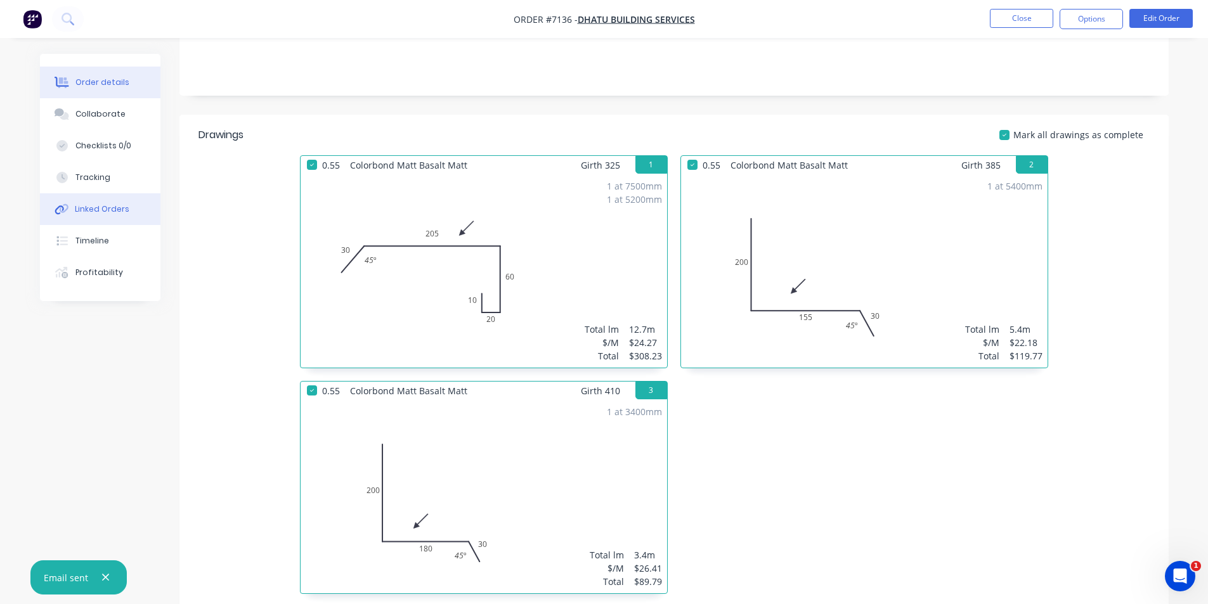
click at [107, 208] on div "Linked Orders" at bounding box center [102, 209] width 55 height 11
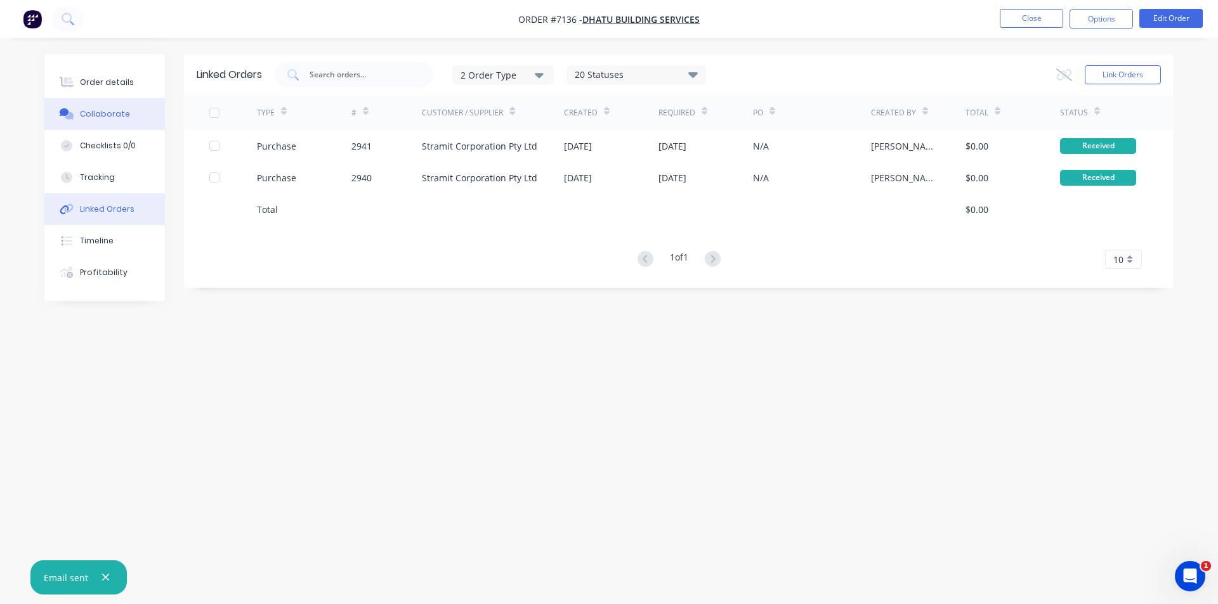
click at [114, 117] on div "Collaborate" at bounding box center [105, 113] width 50 height 11
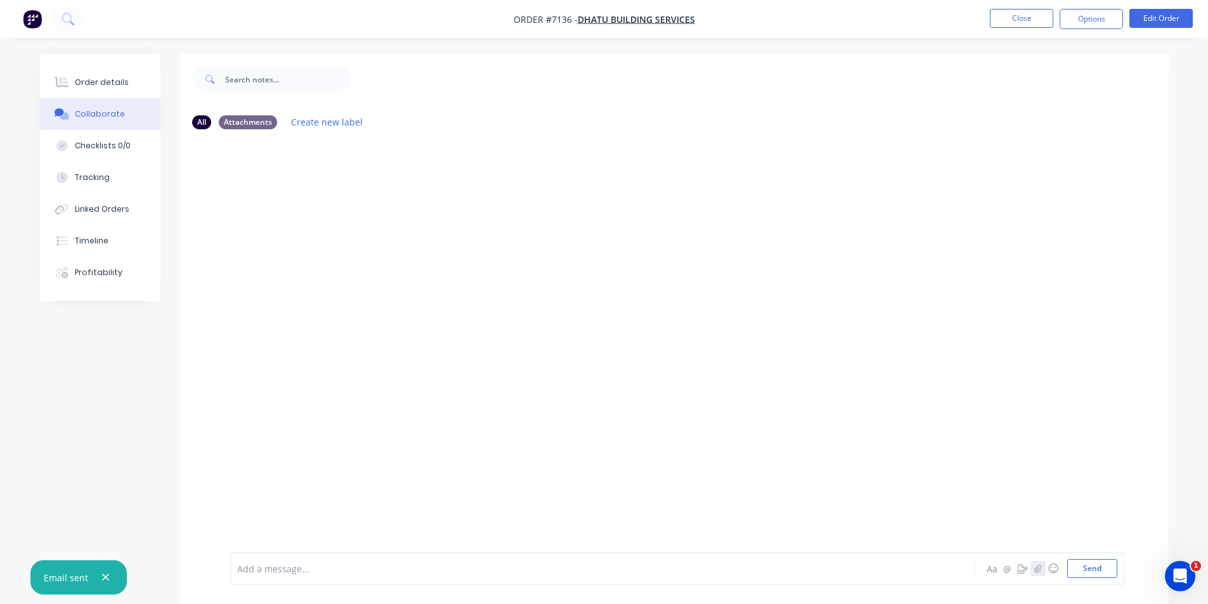
click at [1041, 568] on icon "button" at bounding box center [1038, 569] width 8 height 9
click at [1038, 567] on icon "button" at bounding box center [1038, 569] width 8 height 9
click at [1107, 571] on button "Send" at bounding box center [1092, 568] width 50 height 19
click at [1035, 22] on button "Close" at bounding box center [1021, 18] width 63 height 19
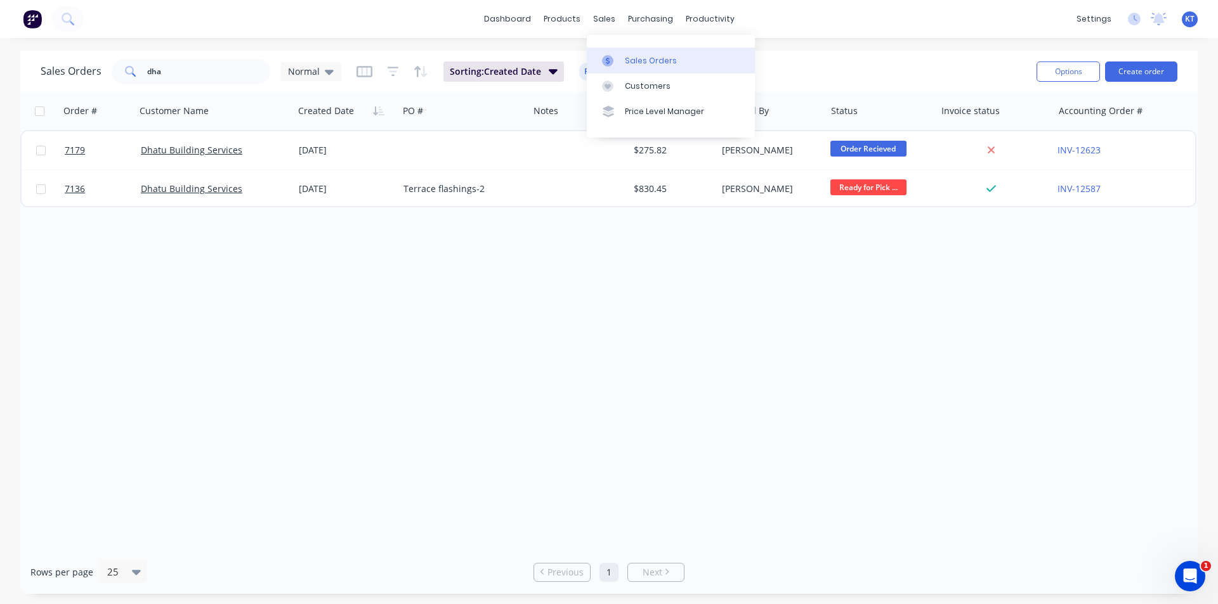
click at [626, 59] on div "Sales Orders" at bounding box center [651, 60] width 52 height 11
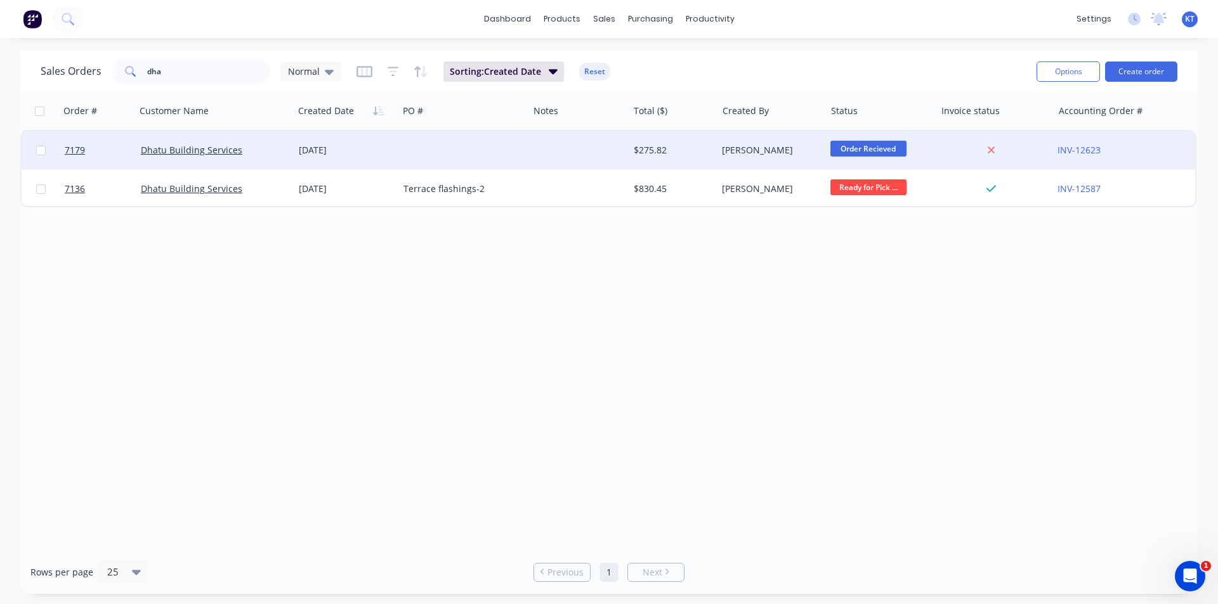
click at [646, 152] on div "$275.82" at bounding box center [671, 150] width 74 height 13
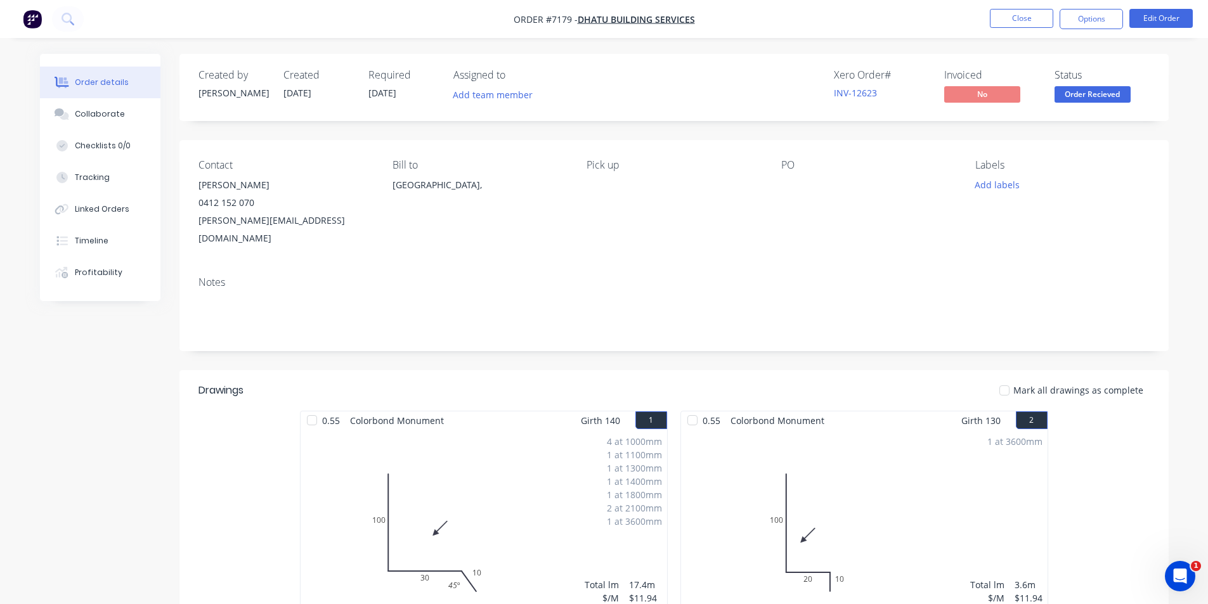
click at [1035, 29] on nav "Order #7179 - Dhatu Building Services Close Options Edit Order" at bounding box center [604, 19] width 1208 height 38
click at [1032, 19] on button "Close" at bounding box center [1021, 18] width 63 height 19
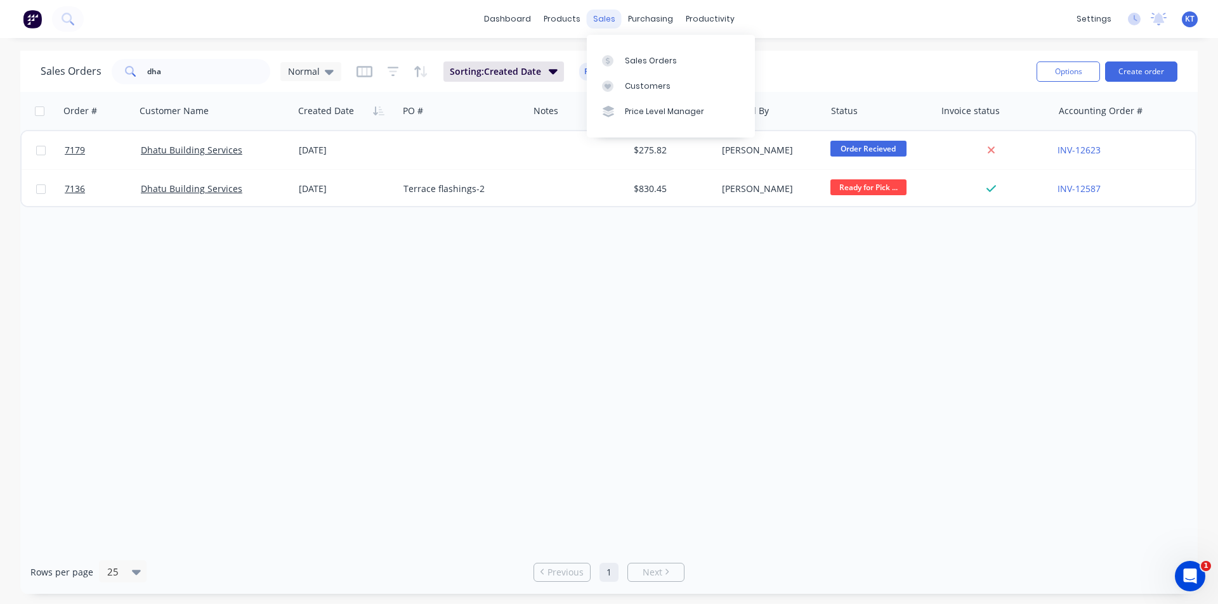
click at [613, 21] on div "sales" at bounding box center [604, 19] width 35 height 19
click at [649, 63] on div "Sales Orders" at bounding box center [651, 60] width 52 height 11
click at [660, 63] on div "Purchase Orders" at bounding box center [691, 60] width 67 height 11
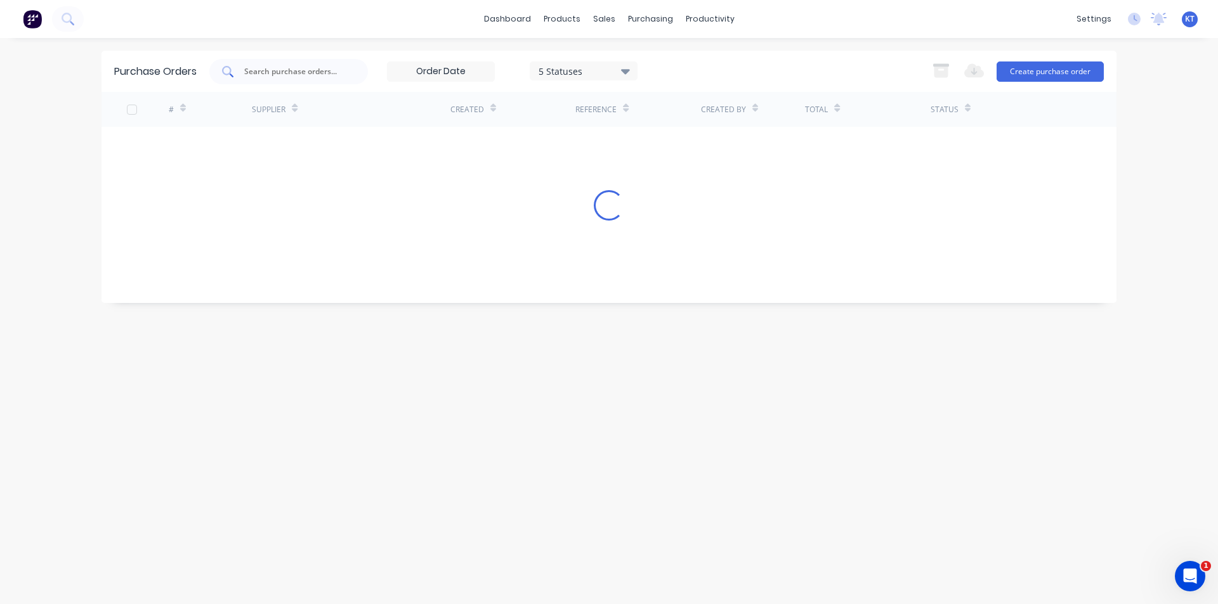
click at [319, 72] on input "text" at bounding box center [295, 71] width 105 height 13
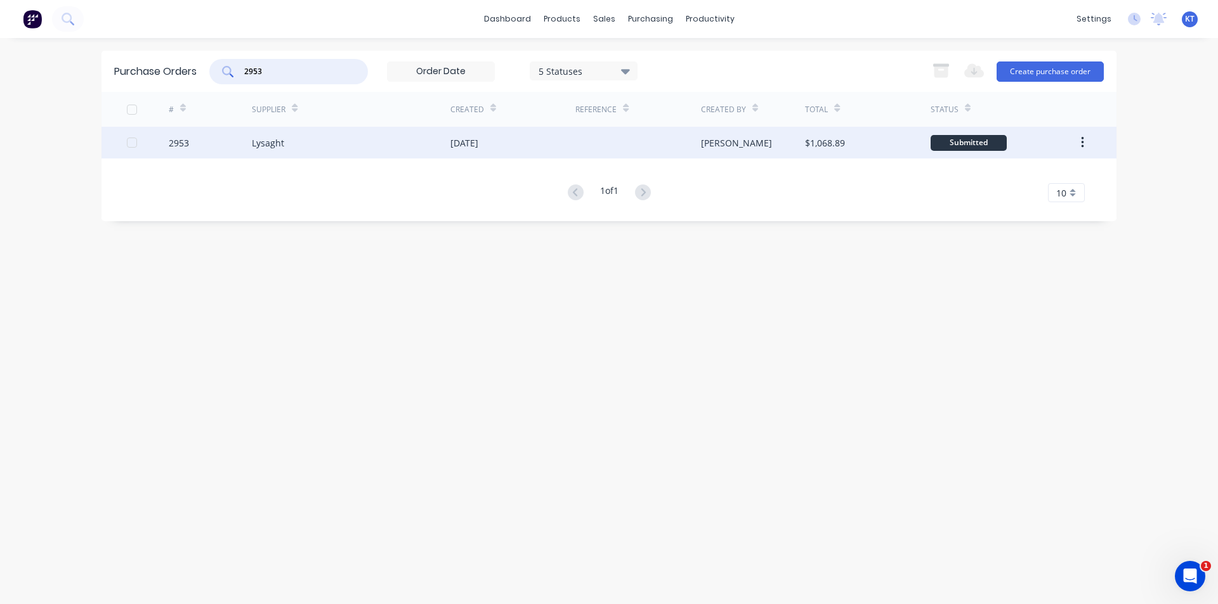
type input "2953"
click at [294, 132] on div "Lysaght" at bounding box center [351, 143] width 199 height 32
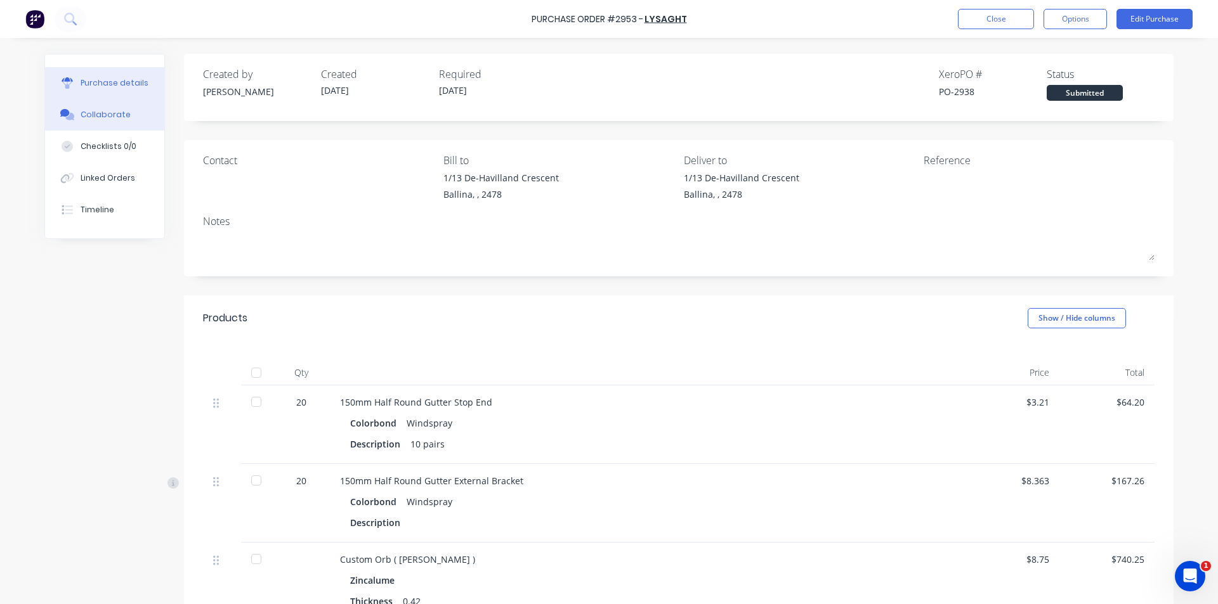
click at [96, 112] on div "Collaborate" at bounding box center [106, 114] width 50 height 11
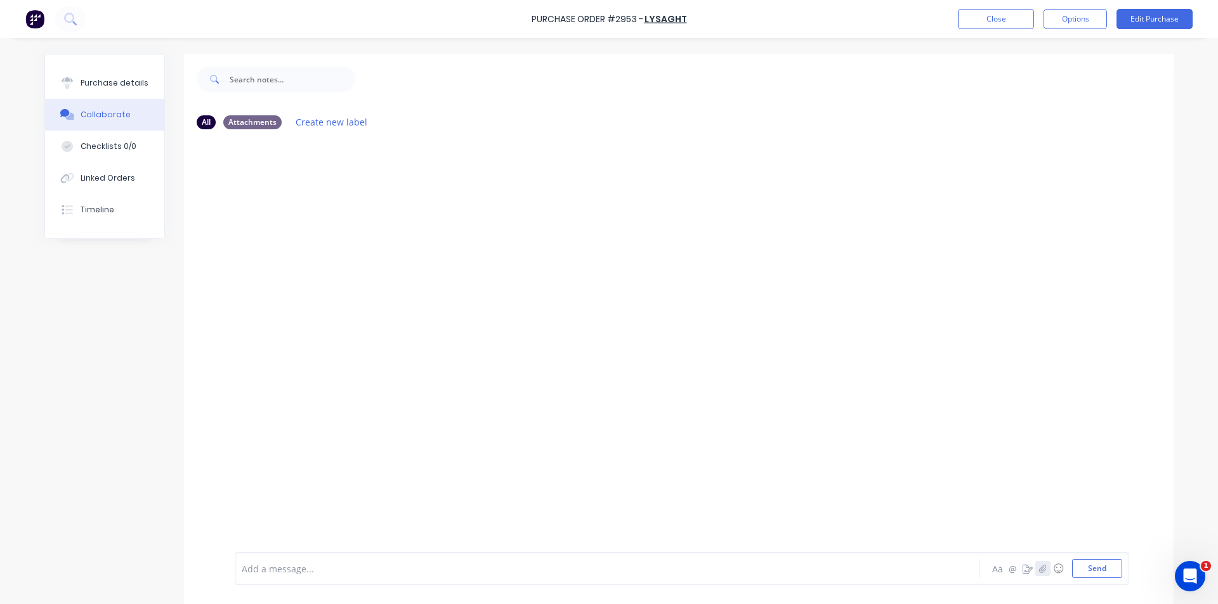
click at [1041, 567] on icon "button" at bounding box center [1043, 569] width 8 height 9
click at [1099, 565] on button "Send" at bounding box center [1097, 568] width 50 height 19
click at [1017, 22] on button "Close" at bounding box center [996, 19] width 76 height 20
